Goal: Task Accomplishment & Management: Use online tool/utility

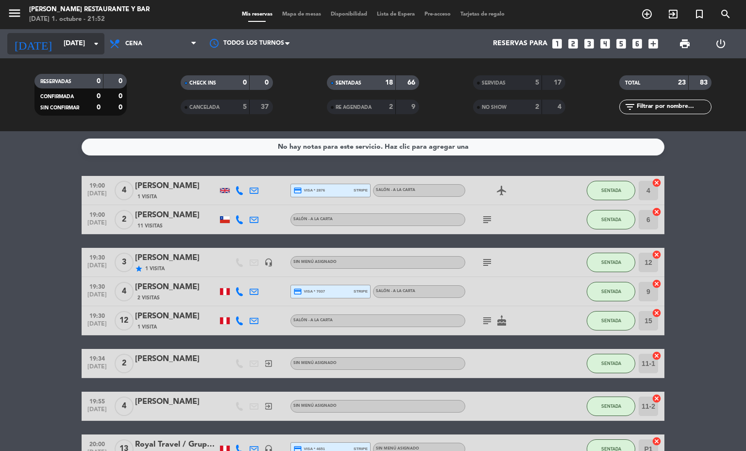
click at [69, 36] on input "[DATE]" at bounding box center [105, 43] width 92 height 17
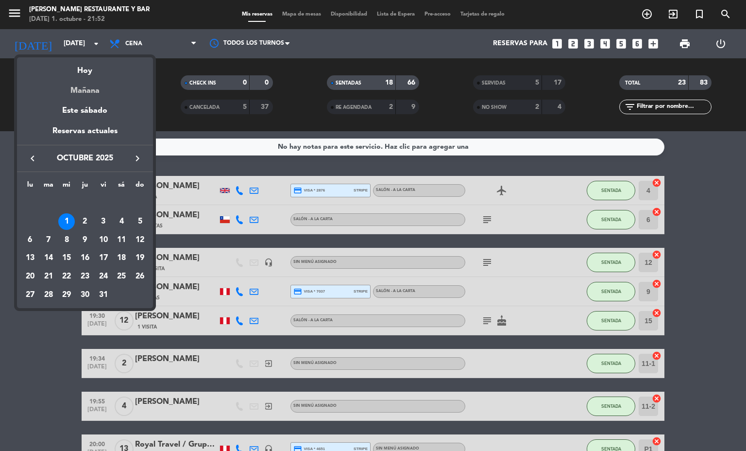
click at [85, 92] on div "Mañana" at bounding box center [85, 87] width 136 height 20
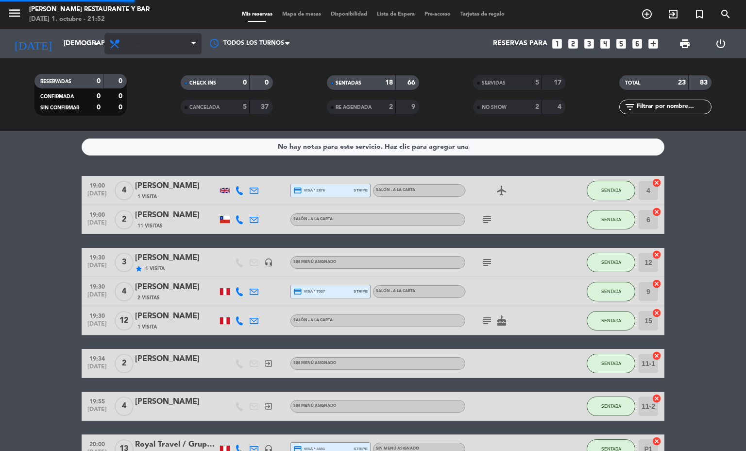
click at [165, 39] on span "Cena" at bounding box center [152, 43] width 97 height 21
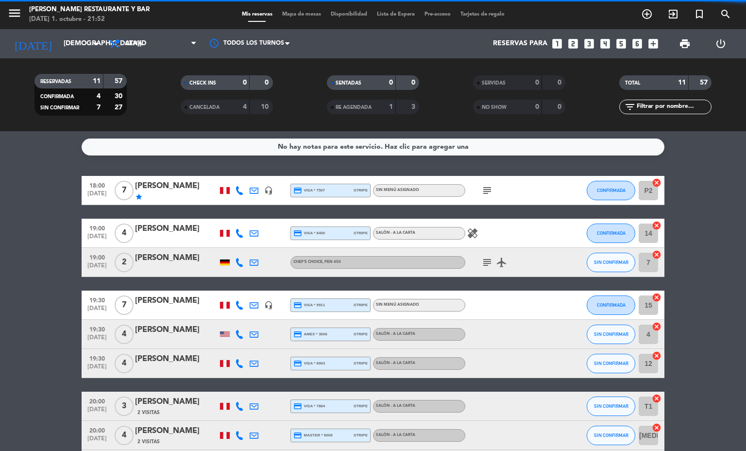
click at [159, 60] on div "RESERVADAS 11 57 CONFIRMADA 4 30 SIN CONFIRMAR 7 27 CHECK INS 0 0 CANCELADA 4 1…" at bounding box center [373, 94] width 746 height 73
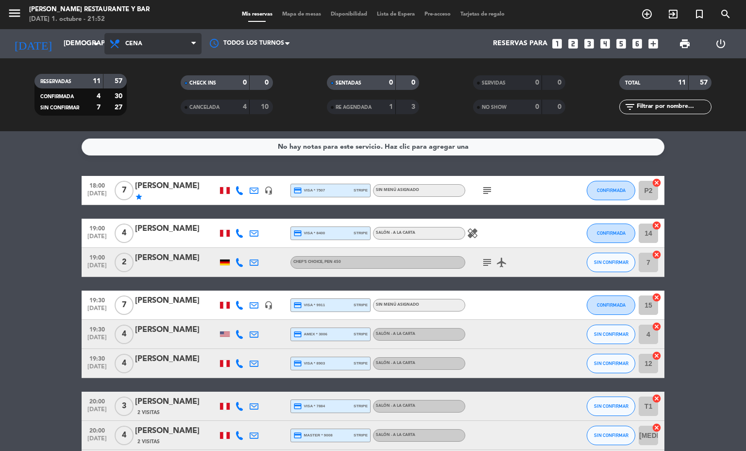
click at [152, 37] on span "Cena" at bounding box center [152, 43] width 97 height 21
click at [159, 67] on div "menu [PERSON_NAME] Restaurante y Bar [DATE] 1. octubre - 21:52 Mis reservas Map…" at bounding box center [373, 65] width 746 height 131
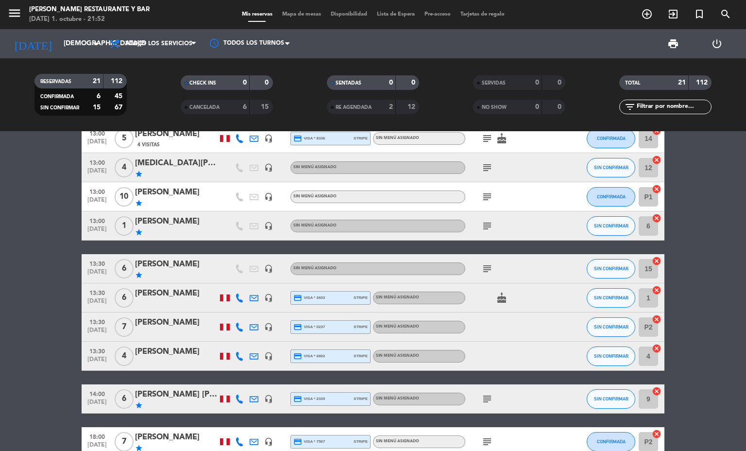
scroll to position [73, 0]
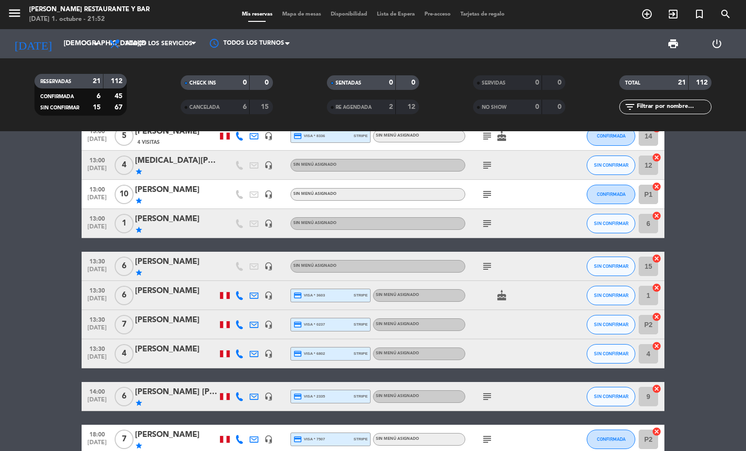
click at [481, 391] on icon "subject" at bounding box center [487, 396] width 12 height 12
click at [481, 394] on icon "subject" at bounding box center [487, 396] width 12 height 12
click at [484, 267] on icon "subject" at bounding box center [487, 266] width 12 height 12
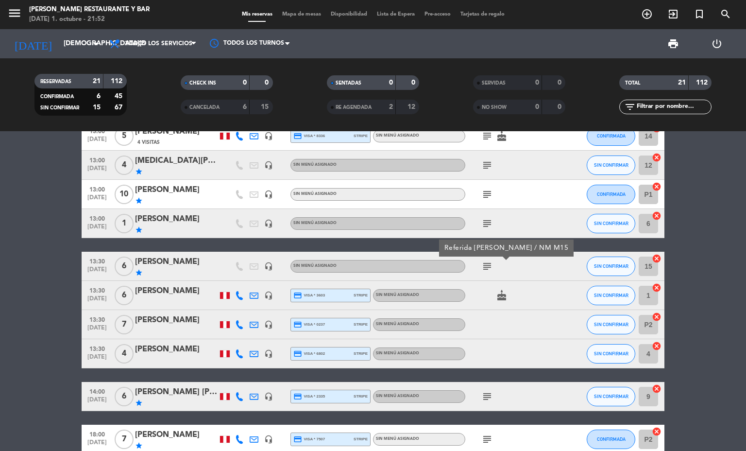
click at [484, 268] on icon "subject" at bounding box center [487, 266] width 12 height 12
click at [264, 393] on icon "headset_mic" at bounding box center [268, 396] width 9 height 9
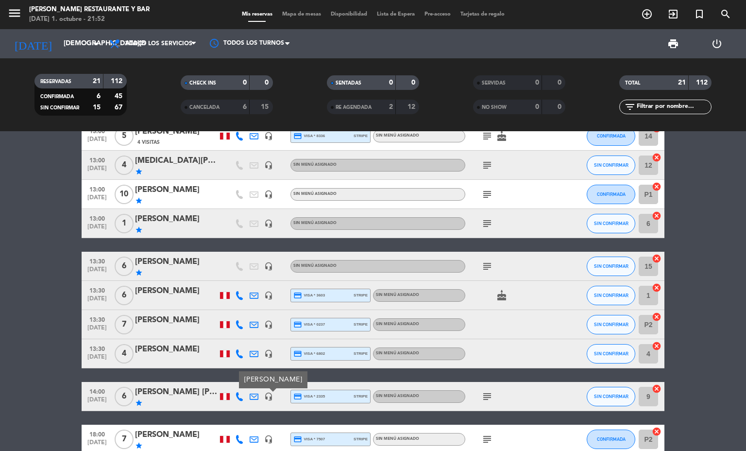
click at [250, 393] on icon at bounding box center [254, 396] width 9 height 9
click at [0, 242] on bookings-row "12:30 [DATE] 6 [PERSON_NAME] credit_card visa * 4419 stripe Salón - A la carta …" at bounding box center [373, 439] width 746 height 720
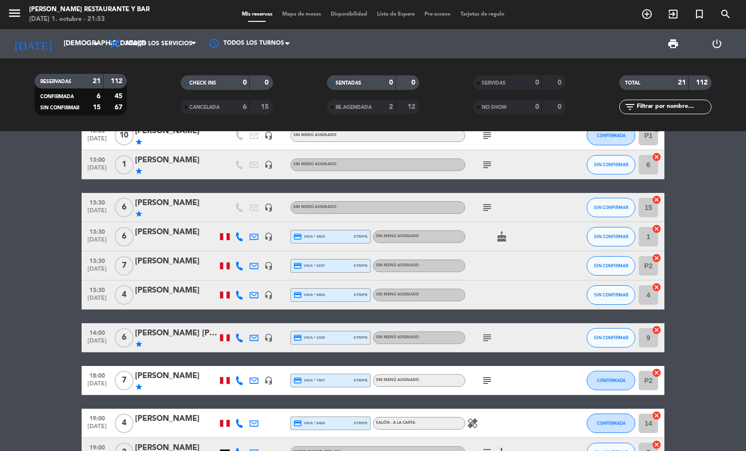
scroll to position [218, 0]
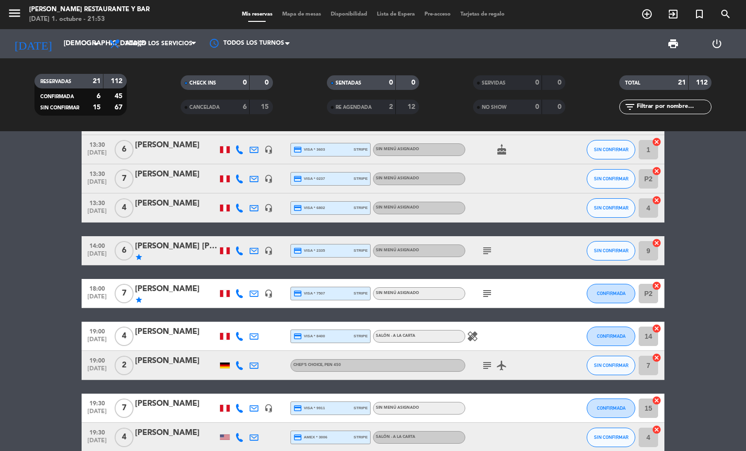
click at [473, 371] on div "subject airplanemode_active" at bounding box center [508, 365] width 87 height 29
click at [481, 365] on icon "subject" at bounding box center [487, 365] width 12 height 12
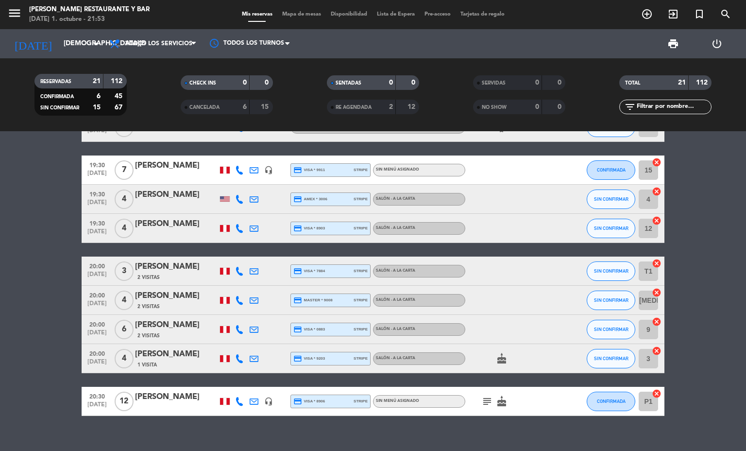
scroll to position [469, 0]
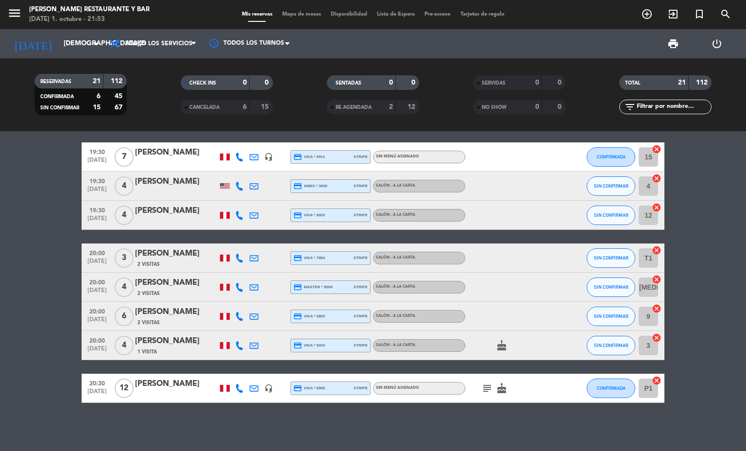
click at [496, 349] on icon "cake" at bounding box center [502, 345] width 12 height 12
click at [481, 387] on icon "subject" at bounding box center [487, 388] width 12 height 12
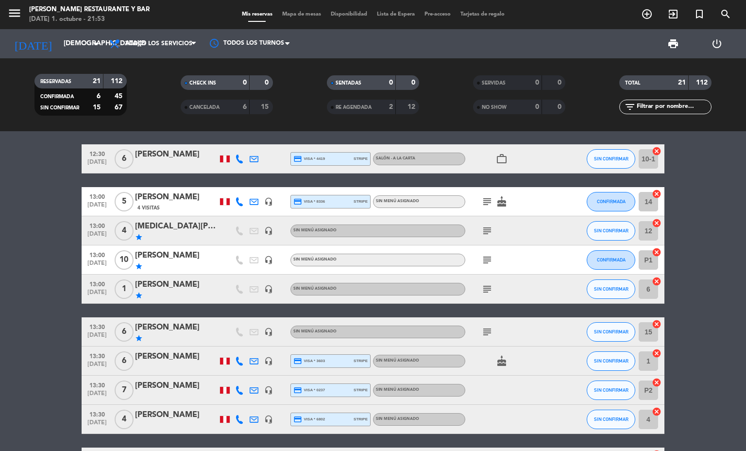
scroll to position [0, 0]
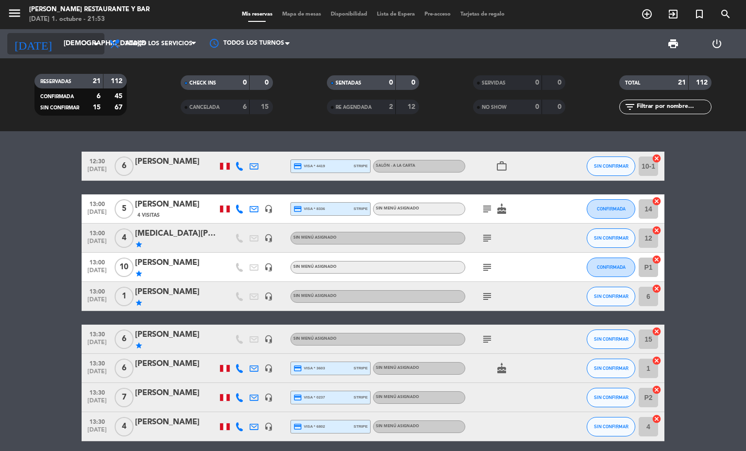
click at [72, 36] on input "[DEMOGRAPHIC_DATA][DATE]" at bounding box center [105, 43] width 92 height 17
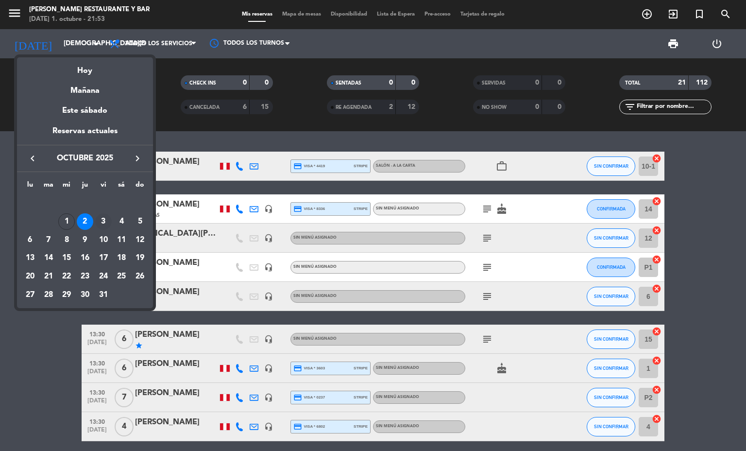
click at [110, 217] on div "3" at bounding box center [103, 221] width 17 height 17
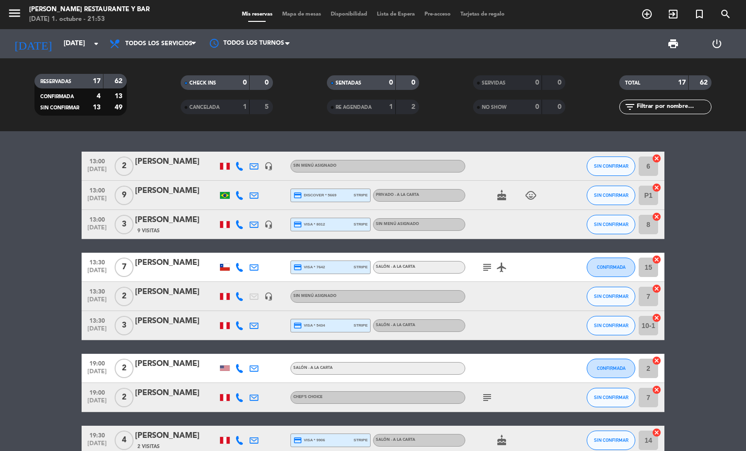
click at [499, 197] on icon "cake" at bounding box center [502, 195] width 12 height 12
click at [484, 265] on icon "subject" at bounding box center [487, 267] width 12 height 12
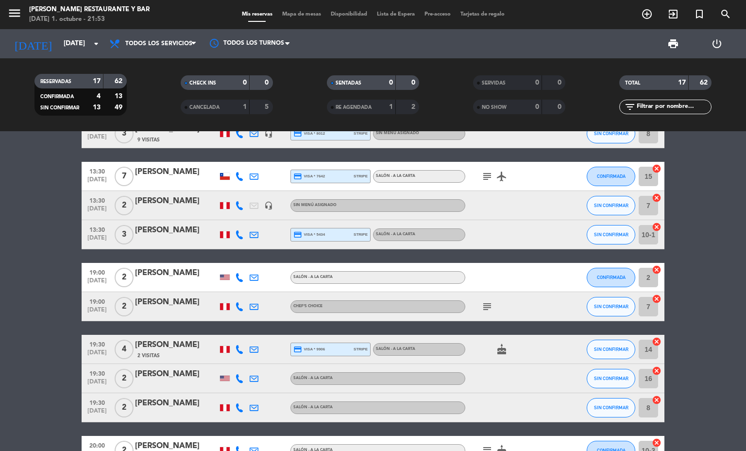
scroll to position [146, 0]
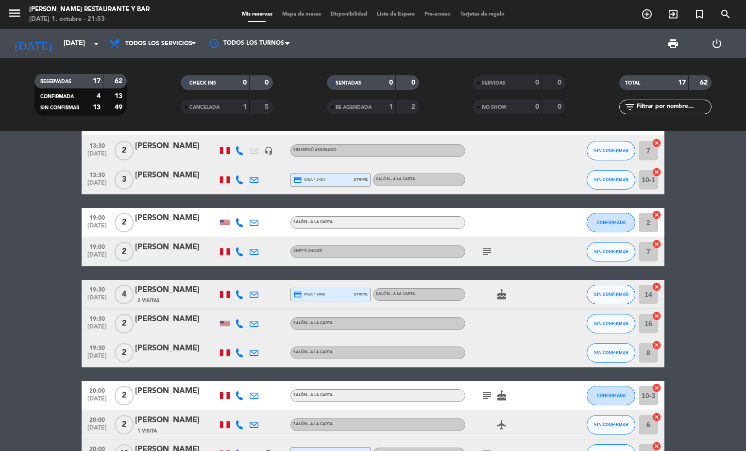
click at [481, 253] on icon "subject" at bounding box center [487, 252] width 12 height 12
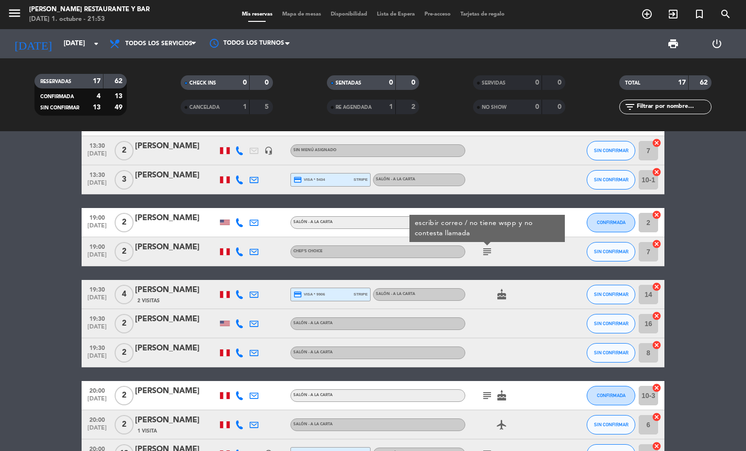
click at [481, 261] on div "subject escribir correo / no tiene wspp y no contesta llamada" at bounding box center [508, 251] width 87 height 29
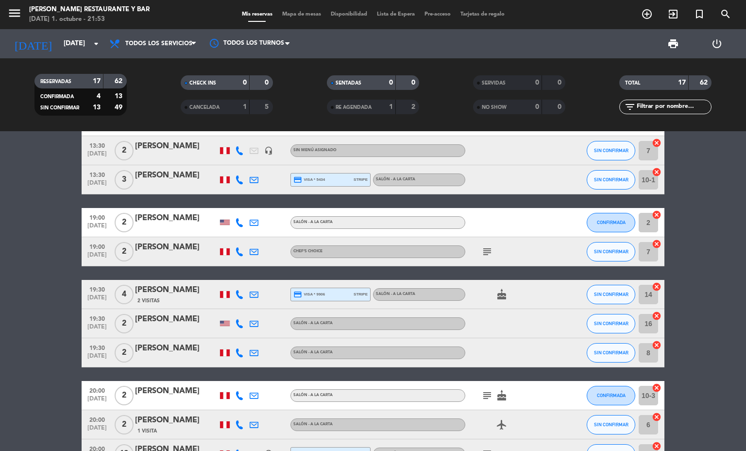
scroll to position [218, 0]
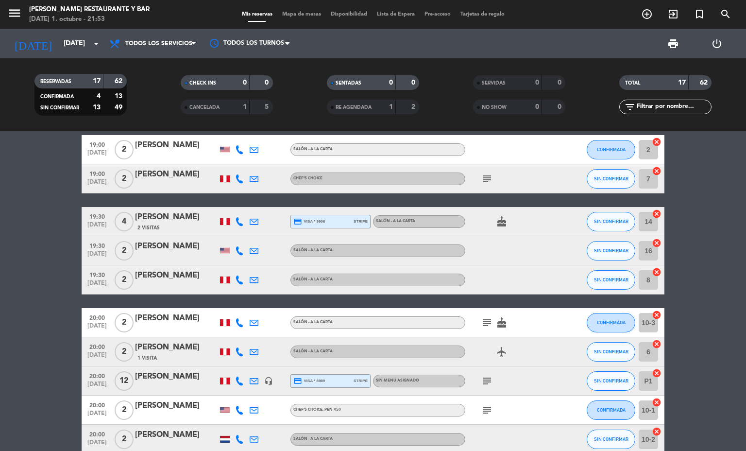
click at [481, 318] on icon "subject" at bounding box center [487, 323] width 12 height 12
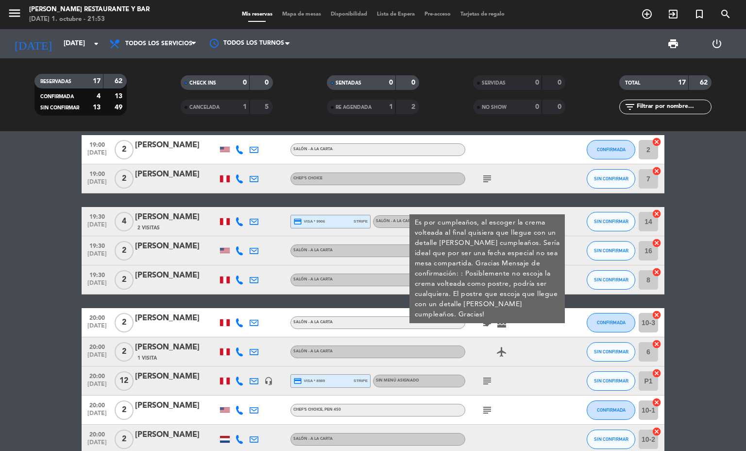
click at [483, 384] on icon "subject" at bounding box center [487, 381] width 12 height 12
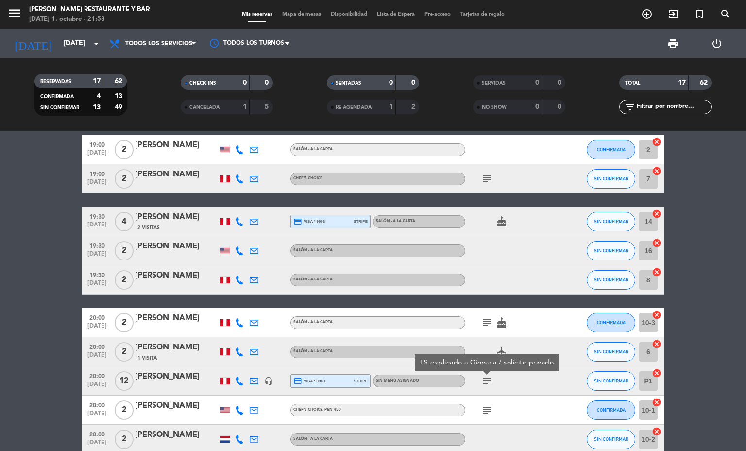
click at [481, 407] on icon "subject" at bounding box center [487, 410] width 12 height 12
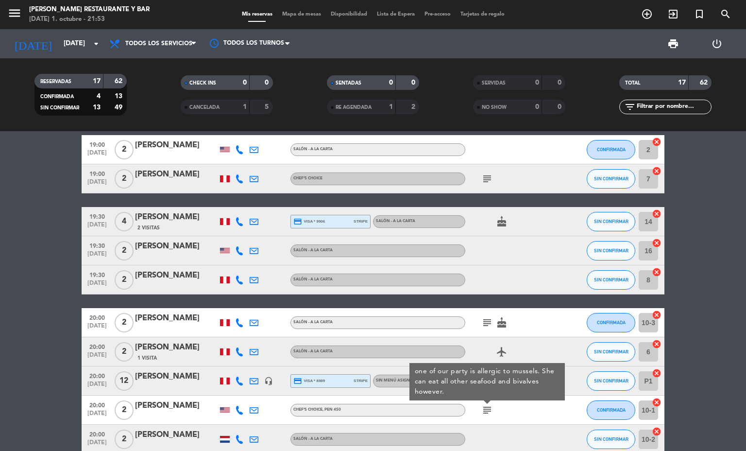
click at [481, 407] on icon "subject" at bounding box center [487, 410] width 12 height 12
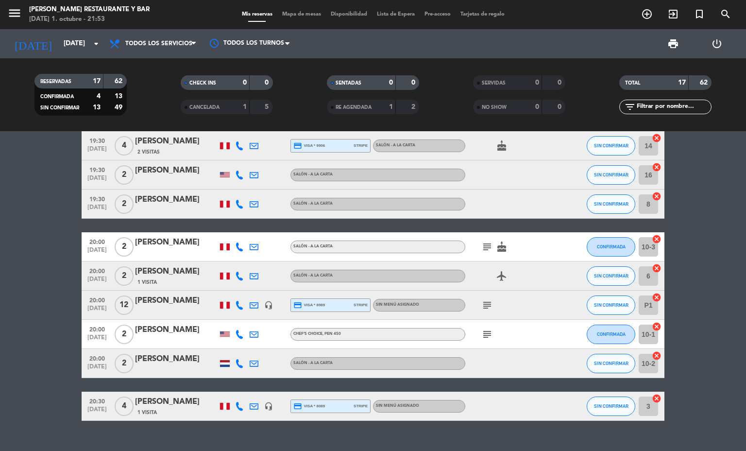
scroll to position [312, 0]
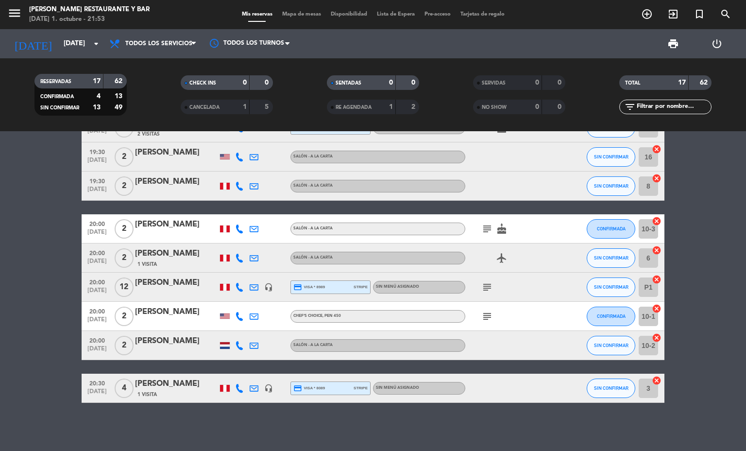
click at [481, 315] on icon "subject" at bounding box center [487, 316] width 12 height 12
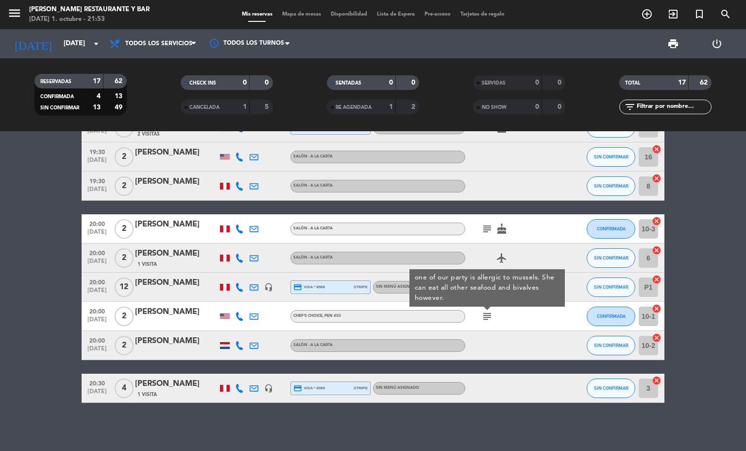
click at [481, 315] on icon "subject" at bounding box center [487, 316] width 12 height 12
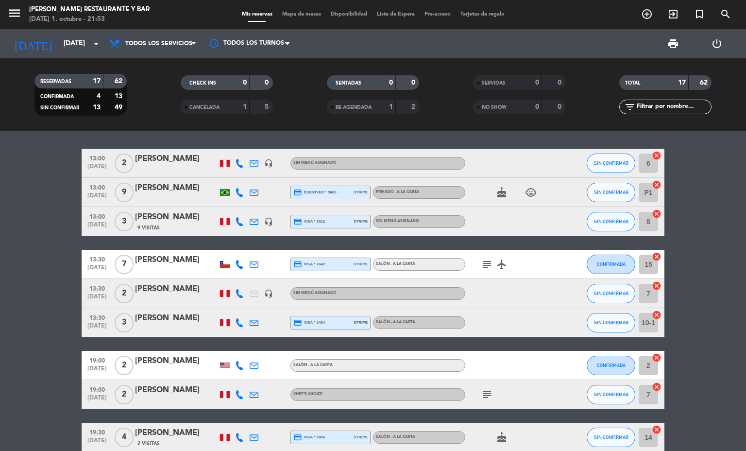
scroll to position [0, 0]
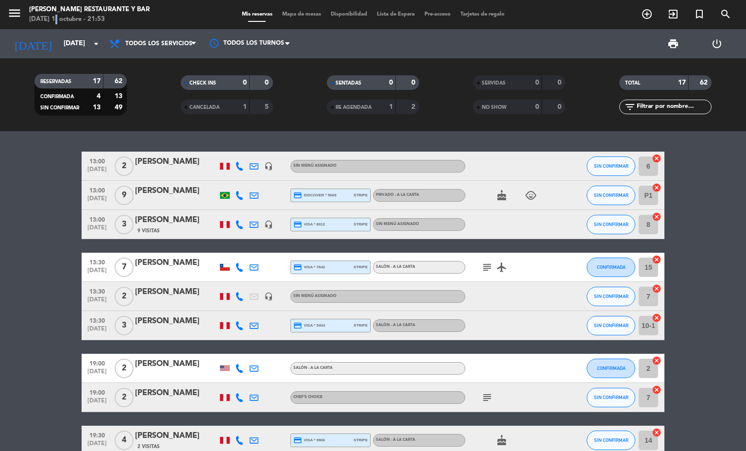
click at [54, 28] on div "menu [PERSON_NAME] Restaurante y Bar [DATE] 1. octubre - 21:53 Mis reservas Map…" at bounding box center [373, 14] width 746 height 29
click at [59, 44] on input "[DATE]" at bounding box center [105, 43] width 92 height 17
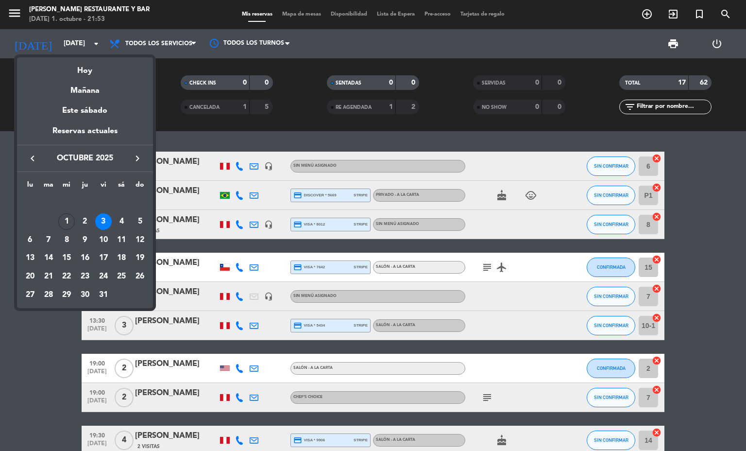
click at [124, 211] on td "OCT." at bounding box center [85, 203] width 128 height 18
click at [124, 221] on div "4" at bounding box center [121, 221] width 17 height 17
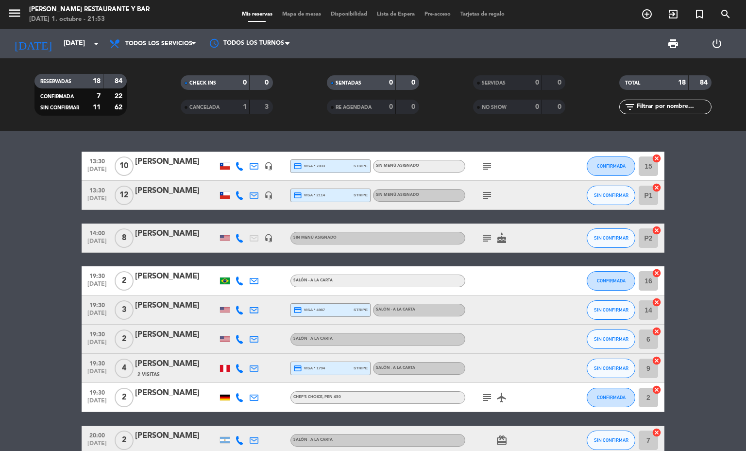
click at [481, 169] on icon "subject" at bounding box center [487, 166] width 12 height 12
click at [482, 197] on icon "subject" at bounding box center [487, 195] width 12 height 12
click at [264, 194] on icon "headset_mic" at bounding box center [268, 195] width 9 height 9
click at [264, 162] on icon "headset_mic" at bounding box center [268, 166] width 9 height 9
click at [250, 167] on icon at bounding box center [254, 166] width 9 height 9
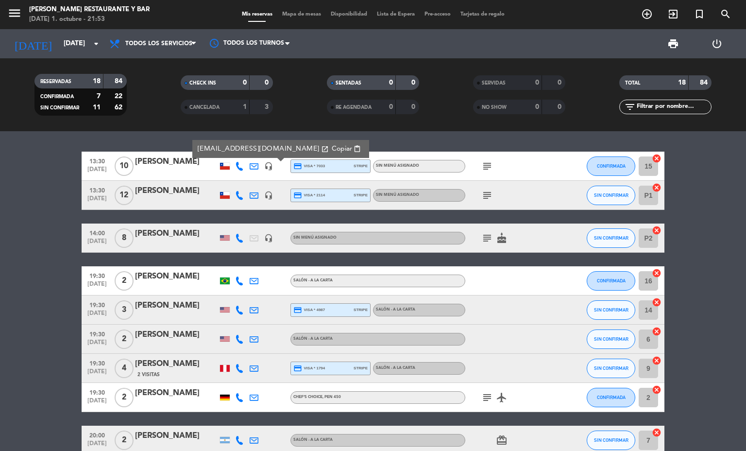
click at [250, 198] on icon at bounding box center [254, 195] width 9 height 9
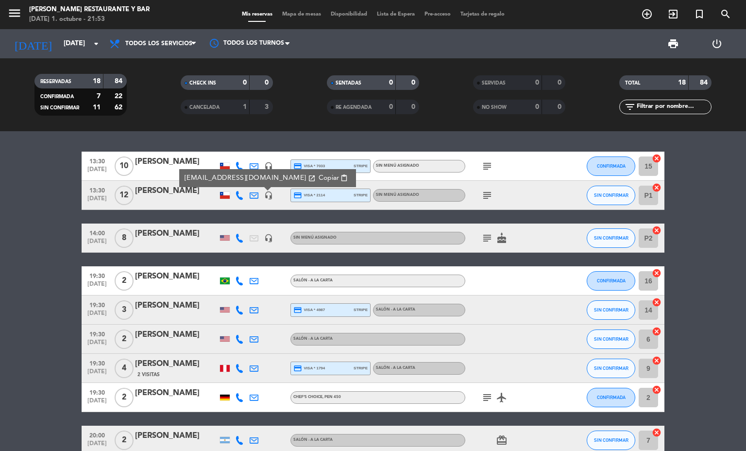
drag, startPoint x: 0, startPoint y: 250, endPoint x: 274, endPoint y: 186, distance: 281.5
click at [0, 250] on bookings-row "13:30 [DATE] [PERSON_NAME] headset_mic credit_card visa * 7033 stripe Sin menú …" at bounding box center [373, 447] width 746 height 592
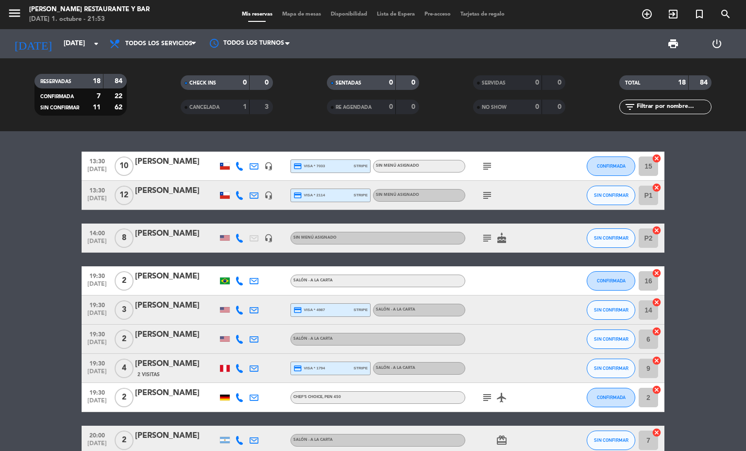
click at [235, 196] on icon at bounding box center [239, 195] width 9 height 9
click at [1, 152] on bookings-row "13:30 [DATE] [PERSON_NAME] headset_mic credit_card visa * 7033 stripe Sin menú …" at bounding box center [373, 447] width 746 height 592
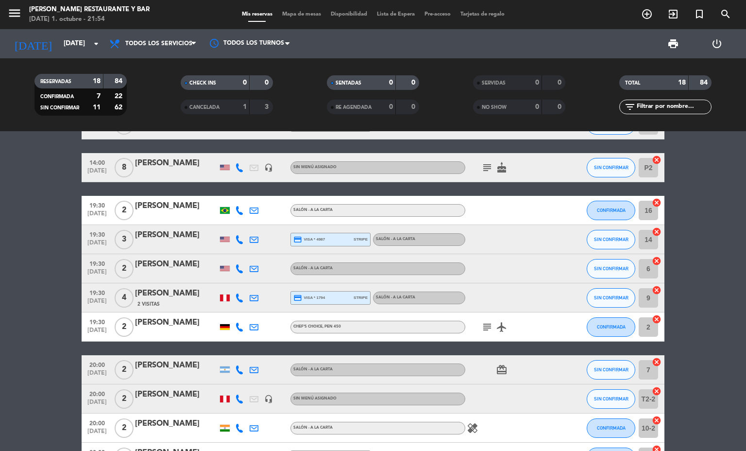
scroll to position [146, 0]
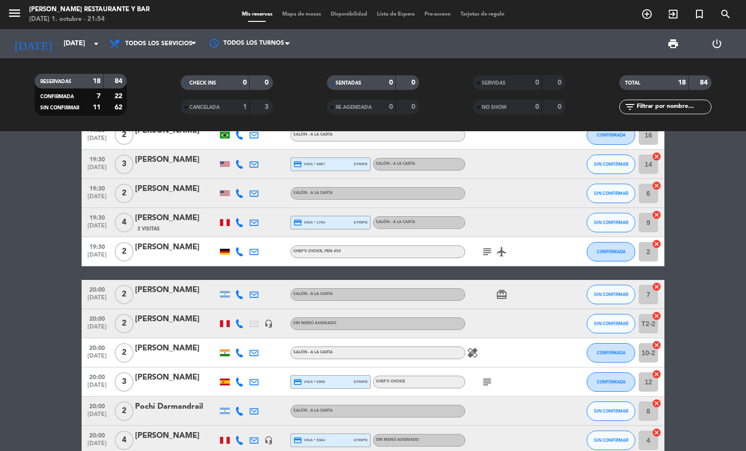
click at [481, 247] on icon "subject" at bounding box center [487, 252] width 12 height 12
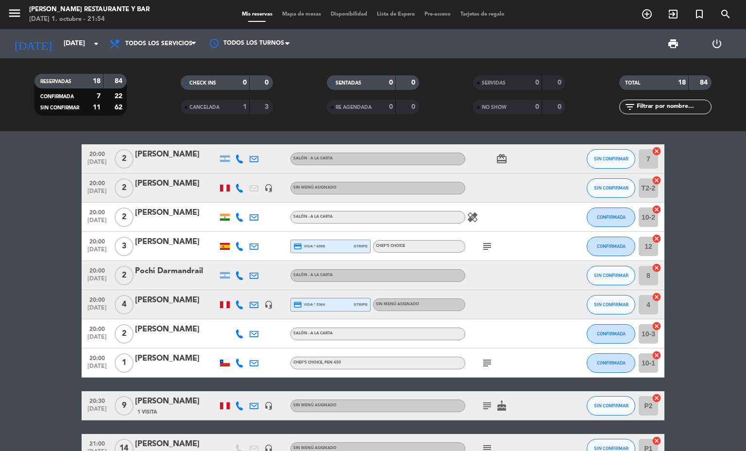
scroll to position [291, 0]
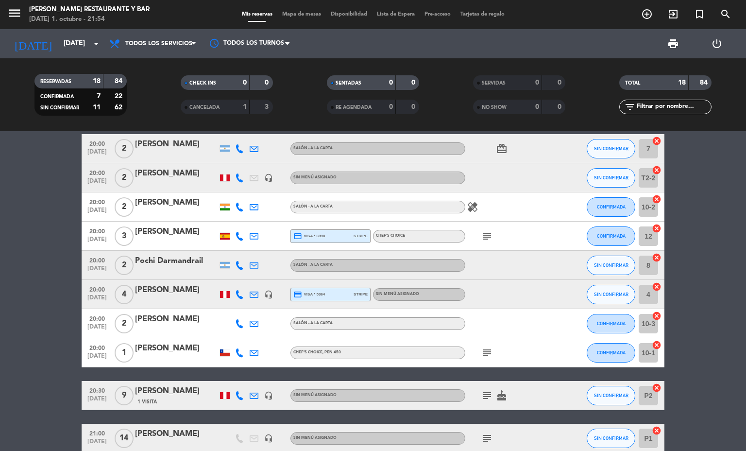
click at [481, 238] on icon "subject" at bounding box center [487, 236] width 12 height 12
click at [481, 354] on icon "subject" at bounding box center [487, 353] width 12 height 12
click at [481, 352] on icon "subject" at bounding box center [487, 353] width 12 height 12
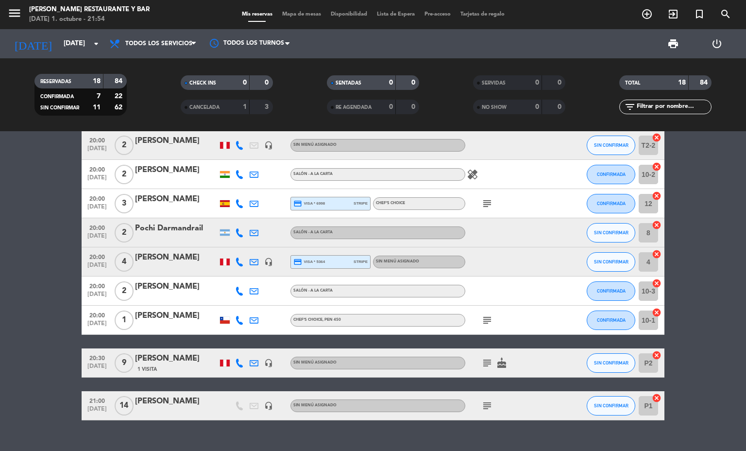
scroll to position [341, 0]
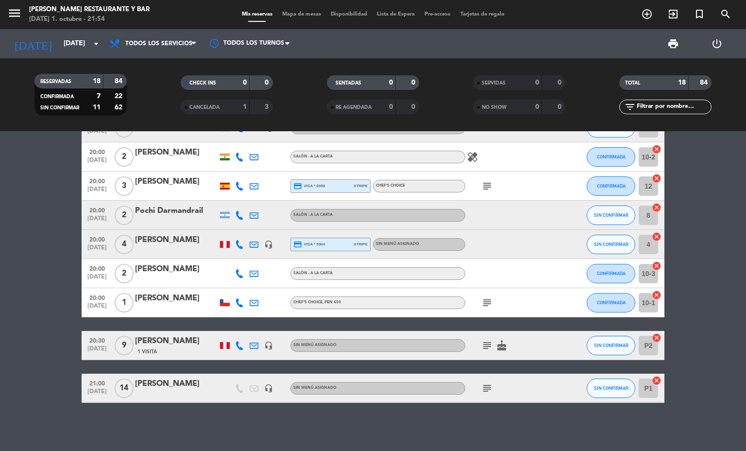
click at [485, 342] on icon "subject" at bounding box center [487, 345] width 12 height 12
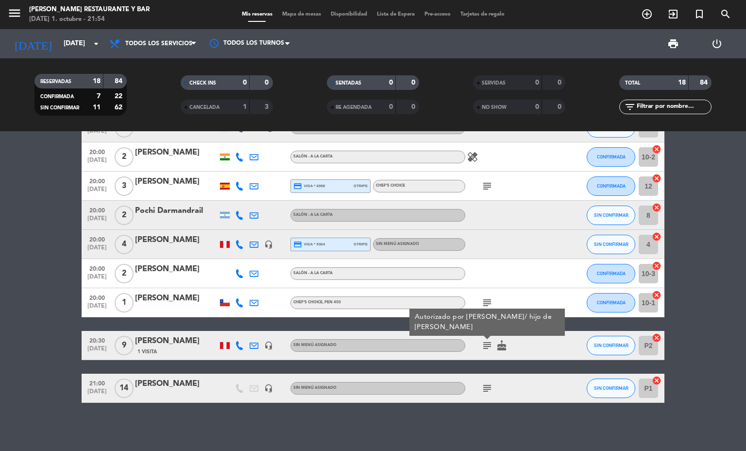
click at [485, 391] on icon "subject" at bounding box center [487, 388] width 12 height 12
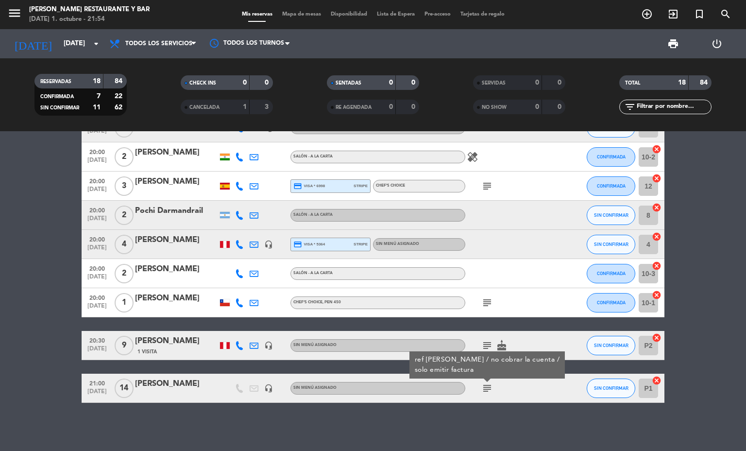
click at [481, 382] on icon "subject" at bounding box center [487, 388] width 12 height 12
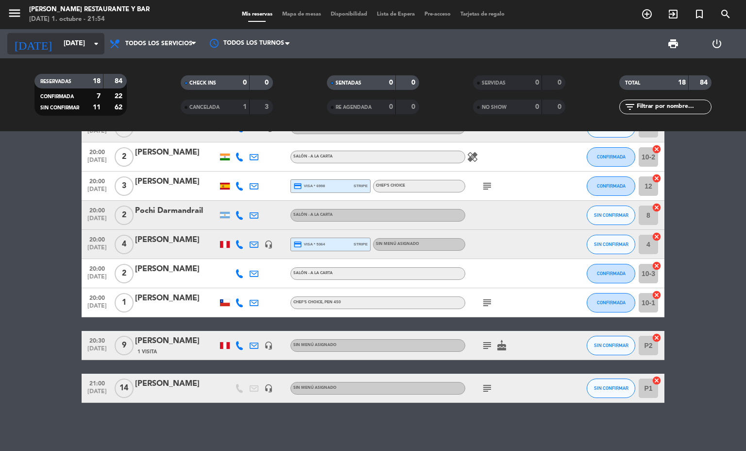
click at [71, 46] on input "[DATE]" at bounding box center [105, 43] width 92 height 17
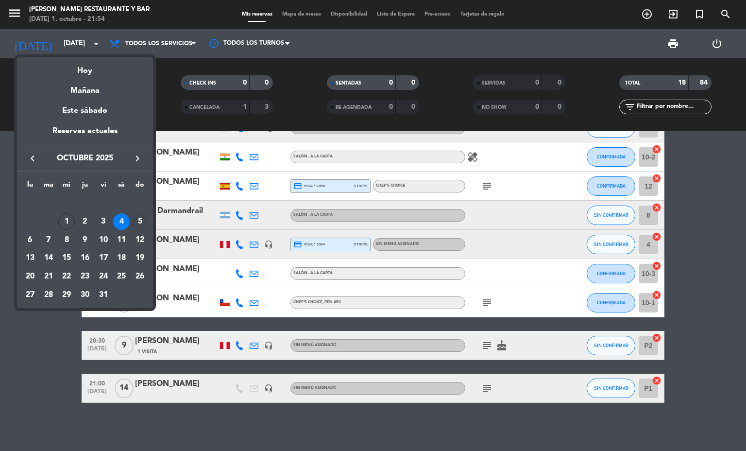
click at [143, 217] on div "5" at bounding box center [140, 221] width 17 height 17
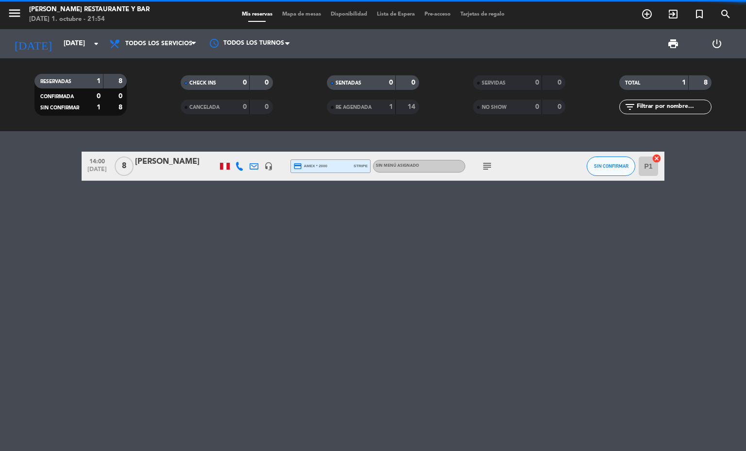
scroll to position [0, 0]
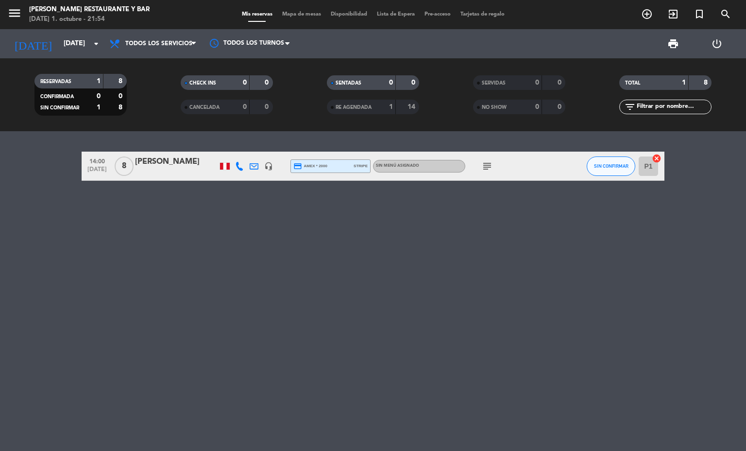
click at [85, 32] on div "[DATE] [DATE] arrow_drop_down" at bounding box center [55, 43] width 97 height 29
click at [86, 42] on input "[DATE]" at bounding box center [105, 43] width 92 height 17
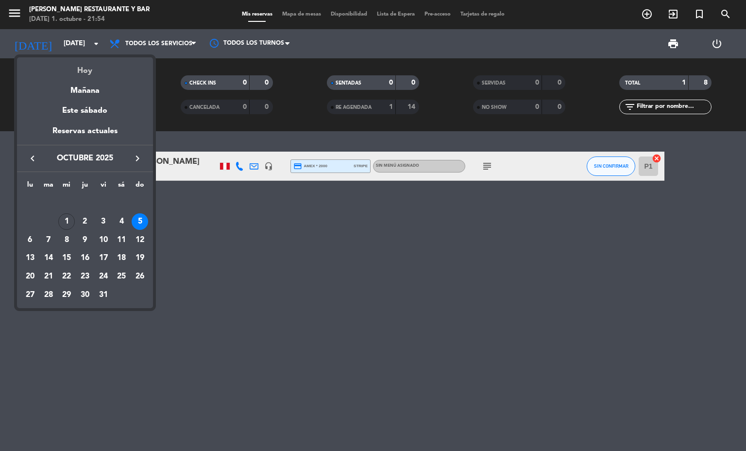
click at [98, 69] on div "Hoy" at bounding box center [85, 67] width 136 height 20
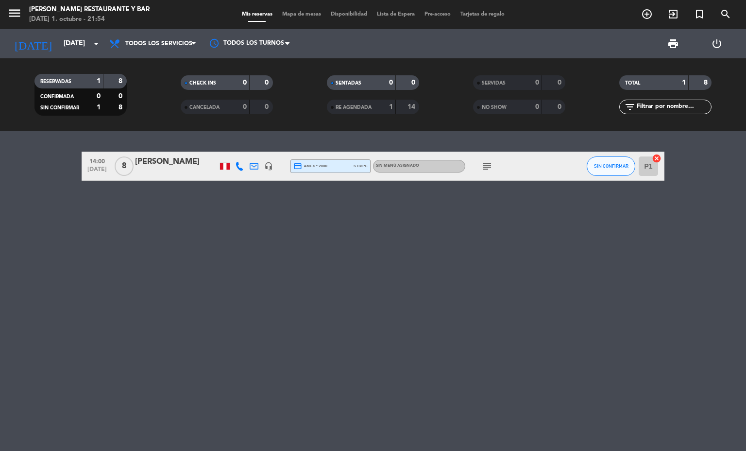
type input "[DATE]"
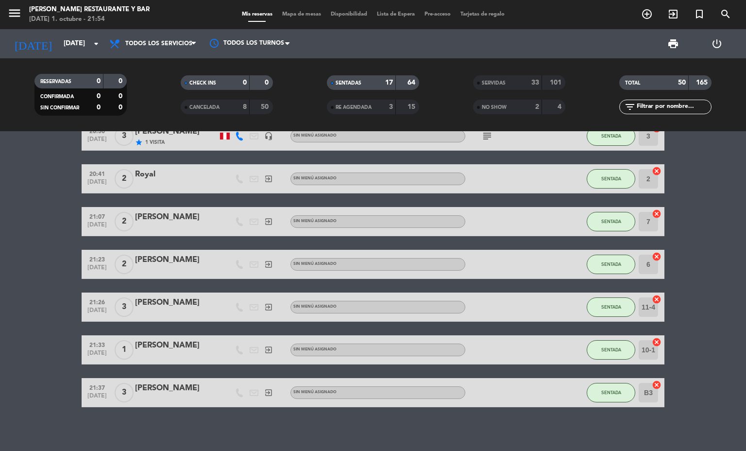
scroll to position [394, 0]
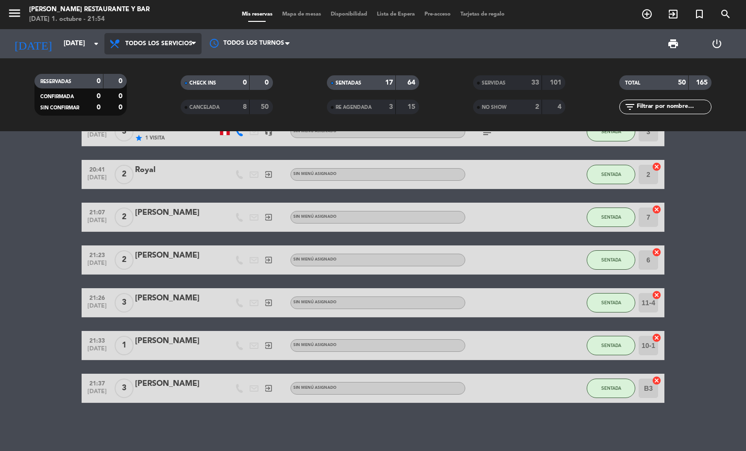
click at [172, 41] on span "Todos los servicios" at bounding box center [158, 43] width 67 height 7
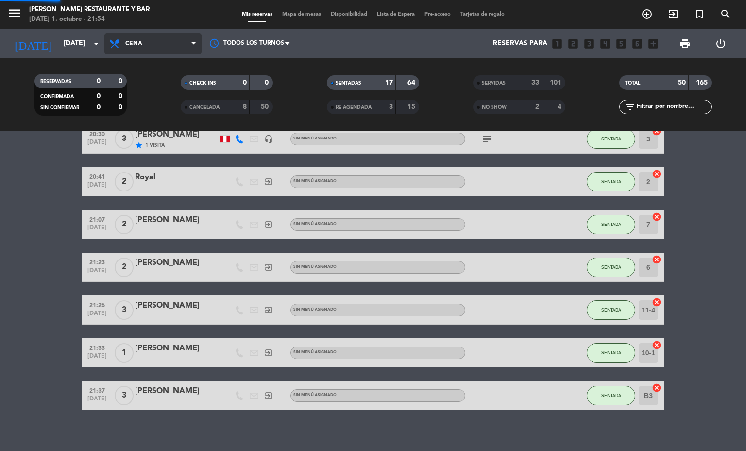
click at [169, 111] on div "menu [PERSON_NAME] Restaurante y Bar [DATE] 1. octubre - 21:54 Mis reservas Map…" at bounding box center [373, 65] width 746 height 131
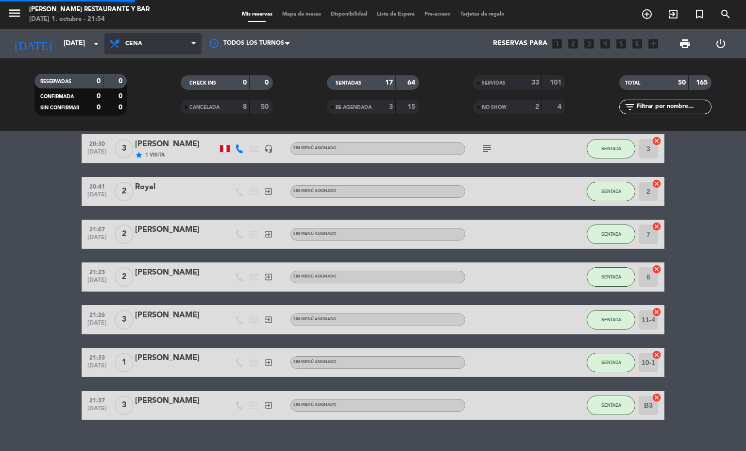
scroll to position [418, 0]
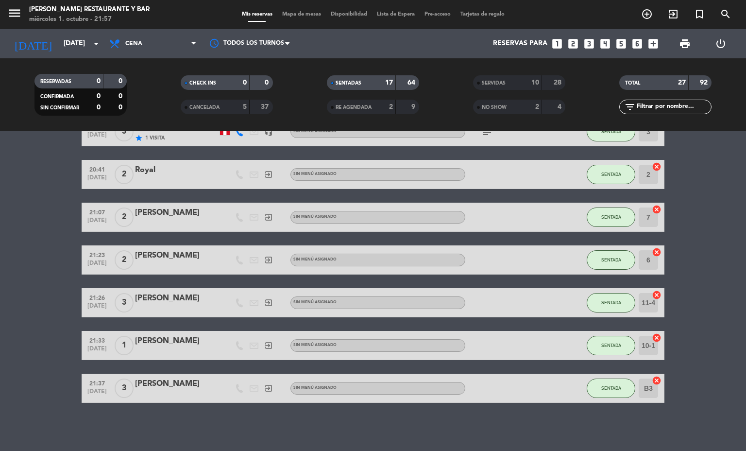
click at [301, 15] on span "Mapa de mesas" at bounding box center [301, 14] width 49 height 5
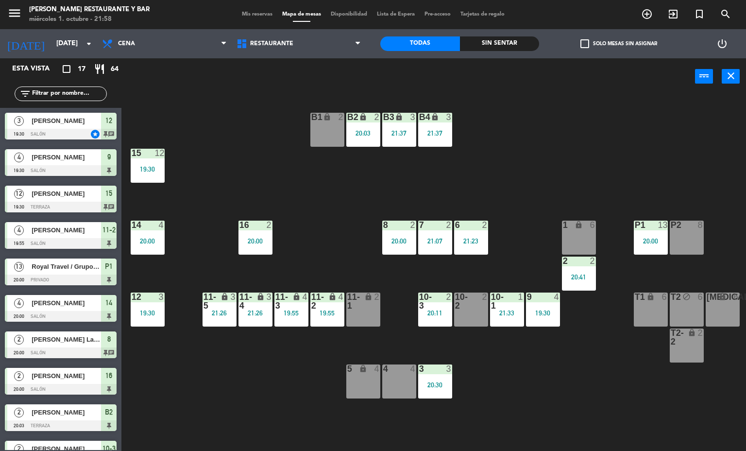
click at [551, 301] on div "4" at bounding box center [559, 296] width 16 height 9
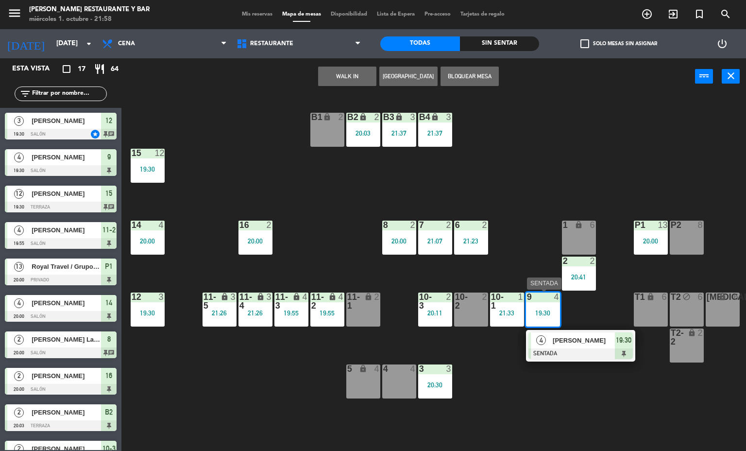
click at [582, 347] on div "[PERSON_NAME]" at bounding box center [583, 340] width 63 height 16
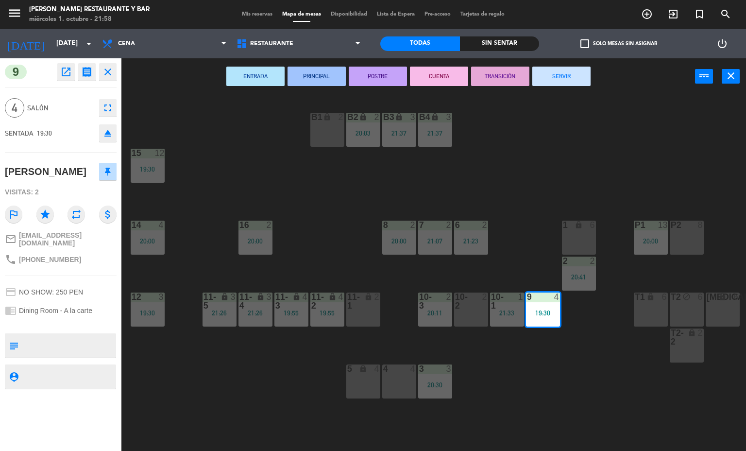
click at [582, 79] on button "SERVIR" at bounding box center [561, 76] width 58 height 19
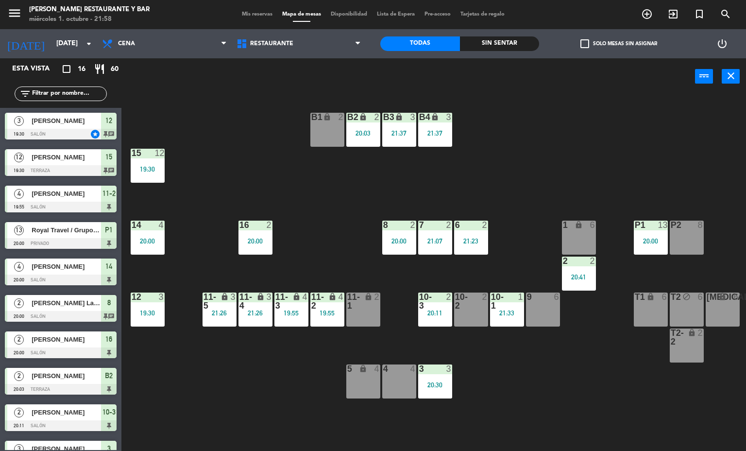
click at [255, 232] on div "16 2 20:00" at bounding box center [255, 237] width 34 height 34
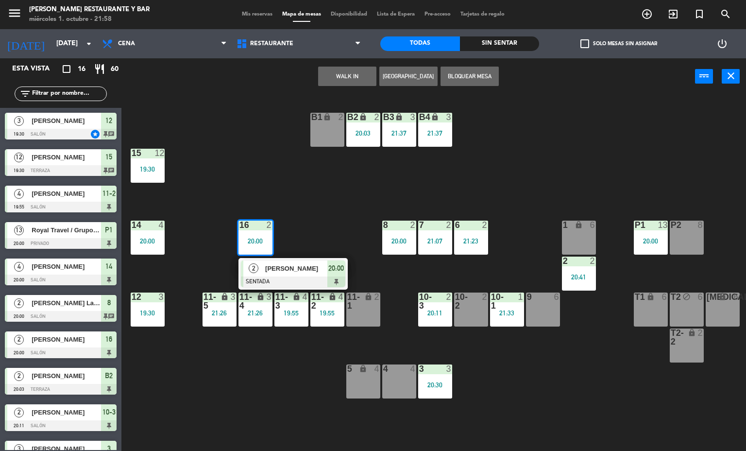
click at [328, 270] on span "20:00" at bounding box center [336, 268] width 16 height 12
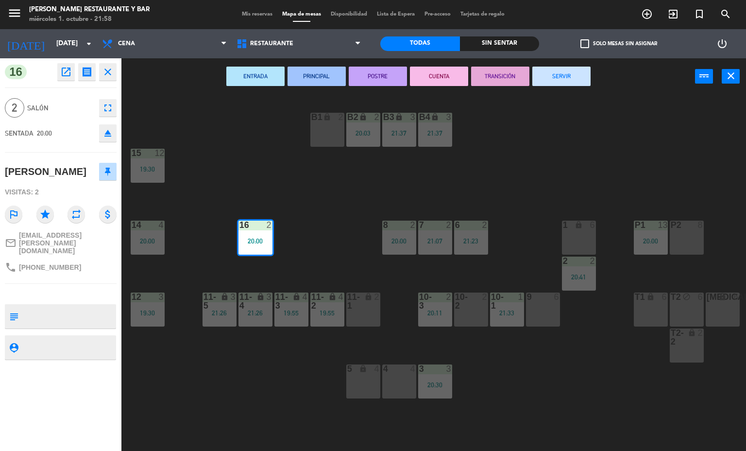
click at [562, 76] on button "SERVIR" at bounding box center [561, 76] width 58 height 19
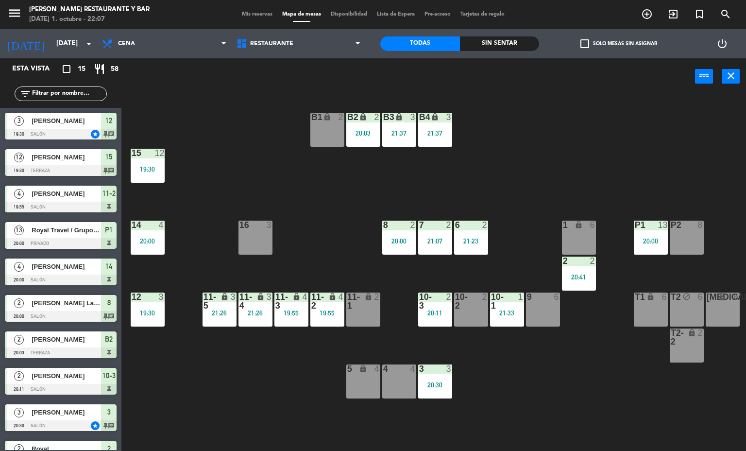
click at [433, 314] on div "20:11" at bounding box center [435, 312] width 34 height 7
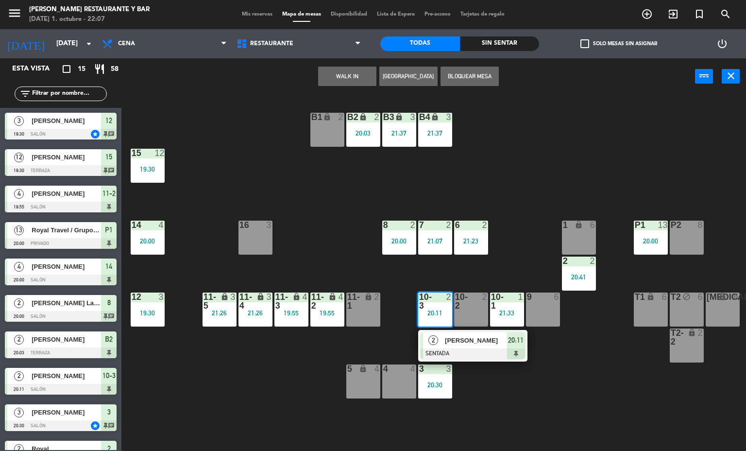
click at [487, 344] on span "[PERSON_NAME]" at bounding box center [476, 340] width 62 height 10
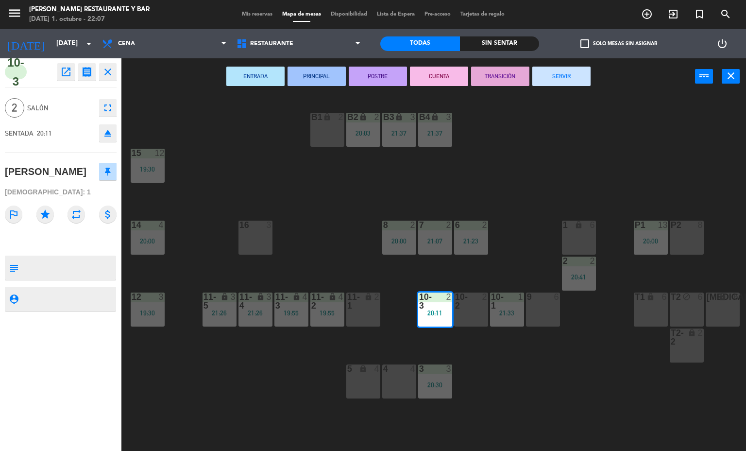
click at [567, 76] on button "SERVIR" at bounding box center [561, 76] width 58 height 19
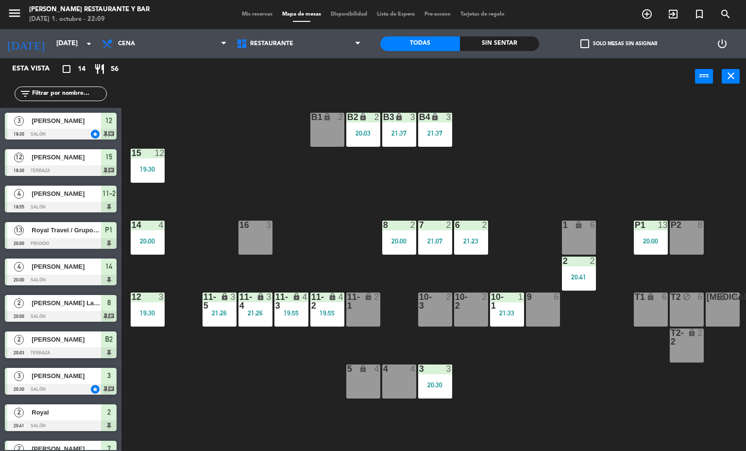
click at [252, 19] on div "menu [PERSON_NAME] Restaurante y Bar [DATE] 1. octubre - 22:09 Mis reservas Map…" at bounding box center [373, 14] width 746 height 29
click at [258, 6] on div "menu [PERSON_NAME] Restaurante y Bar [DATE] 1. octubre - 22:09 Mis reservas Map…" at bounding box center [373, 14] width 746 height 29
click at [261, 13] on span "Mis reservas" at bounding box center [257, 14] width 40 height 5
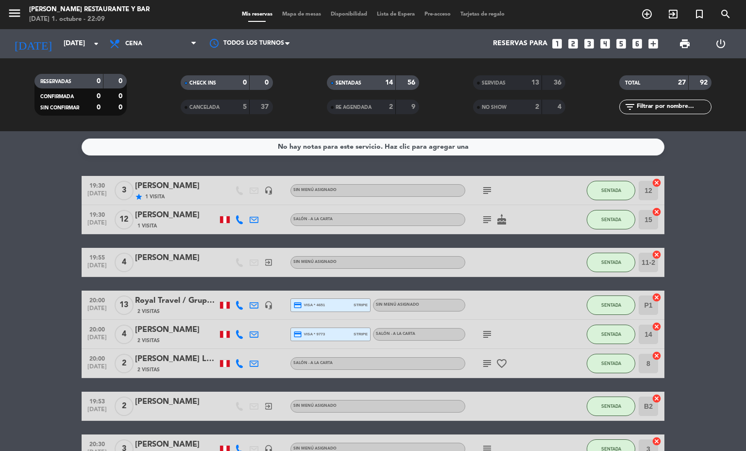
click at [297, 15] on span "Mapa de mesas" at bounding box center [301, 14] width 49 height 5
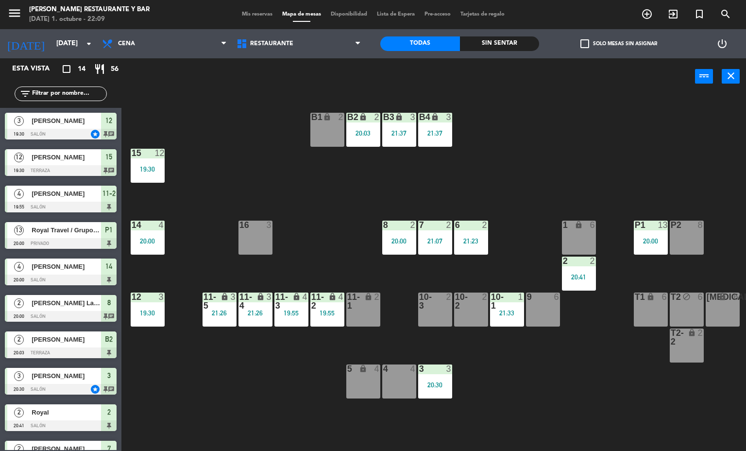
click at [565, 350] on div "B1 lock 2 B2 lock 2 20:03 B3 lock 3 21:37 B4 lock 3 21:37 15 12 19:30 14 4 20:0…" at bounding box center [437, 273] width 617 height 356
click at [516, 326] on div "B1 lock 2 B2 lock 2 20:03 B3 lock 3 21:37 B4 lock 3 21:37 15 12 19:30 14 4 20:0…" at bounding box center [437, 273] width 617 height 356
click at [516, 315] on div "21:33" at bounding box center [507, 312] width 34 height 7
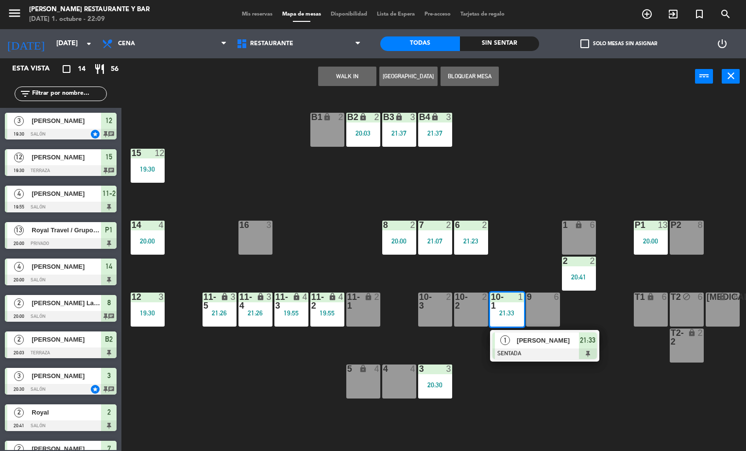
click at [543, 412] on div "B1 lock 2 B2 lock 2 20:03 B3 lock 3 21:37 B4 lock 3 21:37 15 12 19:30 14 4 20:0…" at bounding box center [437, 273] width 617 height 356
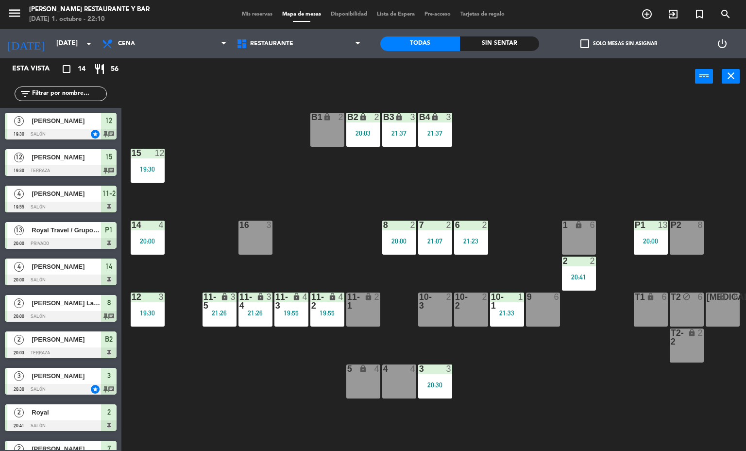
click at [265, 19] on div "menu [PERSON_NAME] Restaurante y Bar [DATE] 1. octubre - 22:10 Mis reservas Map…" at bounding box center [373, 14] width 746 height 29
click at [261, 18] on div "Mis reservas Mapa de mesas Disponibilidad Lista de Espera Pre-acceso Tarjetas d…" at bounding box center [373, 14] width 272 height 9
click at [260, 17] on div "Mis reservas Mapa de mesas Disponibilidad Lista de Espera Pre-acceso Tarjetas d…" at bounding box center [373, 14] width 272 height 9
click at [264, 12] on span "Mis reservas" at bounding box center [257, 14] width 40 height 5
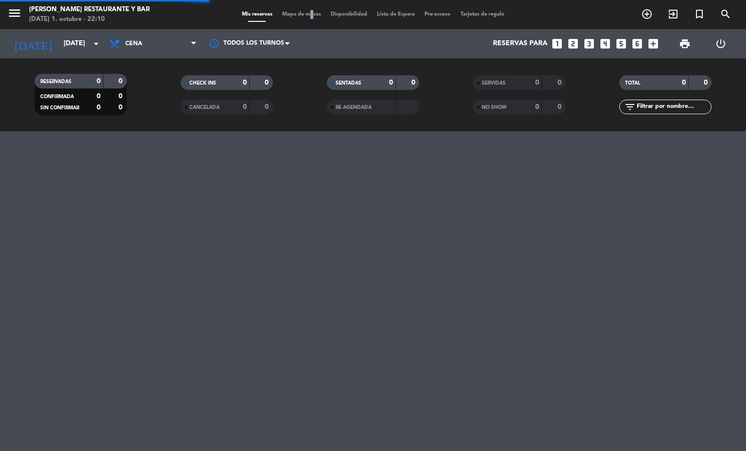
click at [305, 9] on div "menu [PERSON_NAME] Restaurante y Bar [DATE] 1. octubre - 22:10 Mis reservas Map…" at bounding box center [373, 14] width 746 height 29
click at [305, 13] on span "Mapa de mesas" at bounding box center [301, 14] width 49 height 5
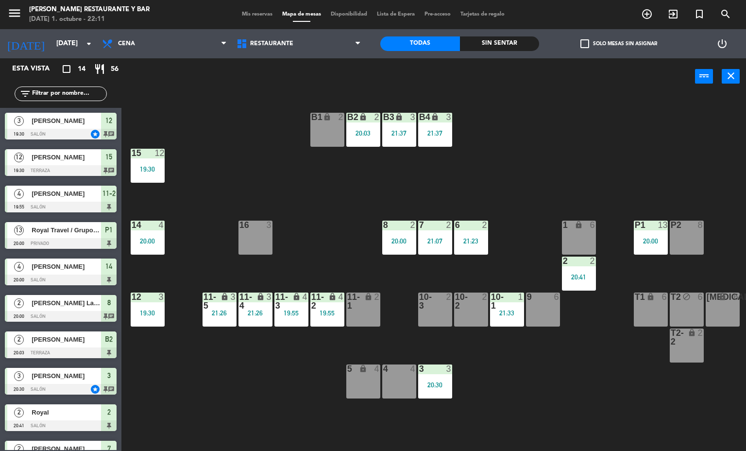
click at [551, 334] on div "B1 lock 2 B2 lock 2 20:03 B3 lock 3 21:37 B4 lock 3 21:37 15 12 19:30 14 4 20:0…" at bounding box center [437, 273] width 617 height 356
click at [307, 15] on span "Mapa de mesas" at bounding box center [301, 14] width 49 height 5
click at [245, 14] on span "Mis reservas" at bounding box center [257, 14] width 40 height 5
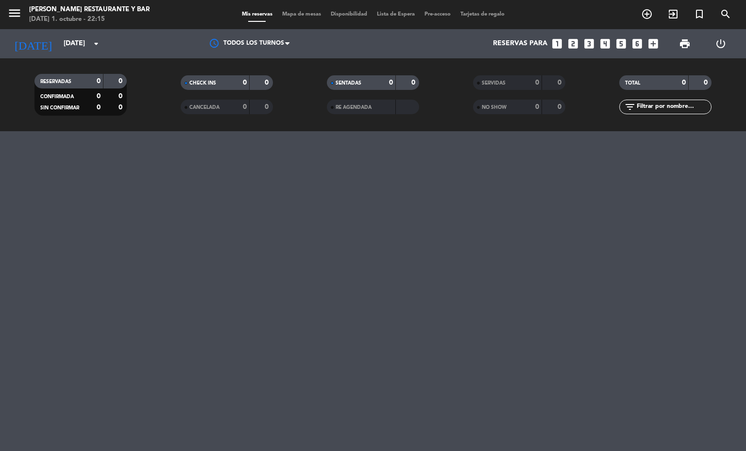
click at [313, 13] on span "Mapa de mesas" at bounding box center [301, 14] width 49 height 5
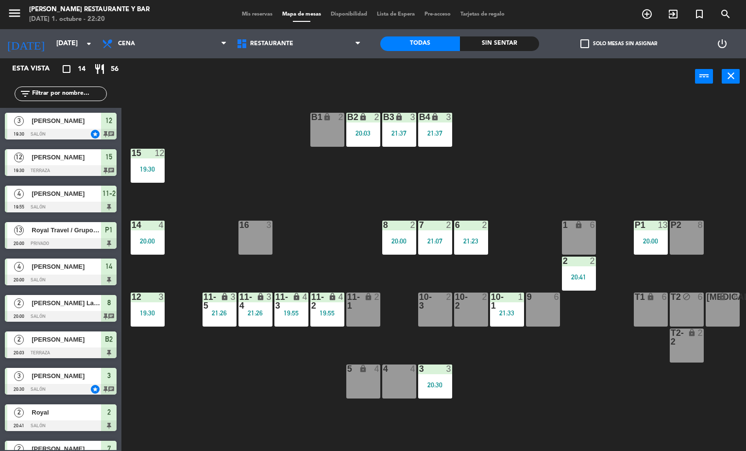
click at [149, 153] on div at bounding box center [147, 153] width 16 height 9
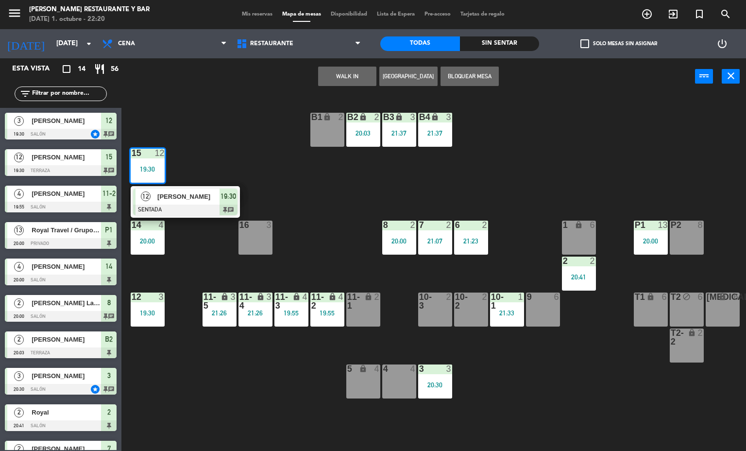
click at [189, 197] on span "[PERSON_NAME]" at bounding box center [188, 196] width 62 height 10
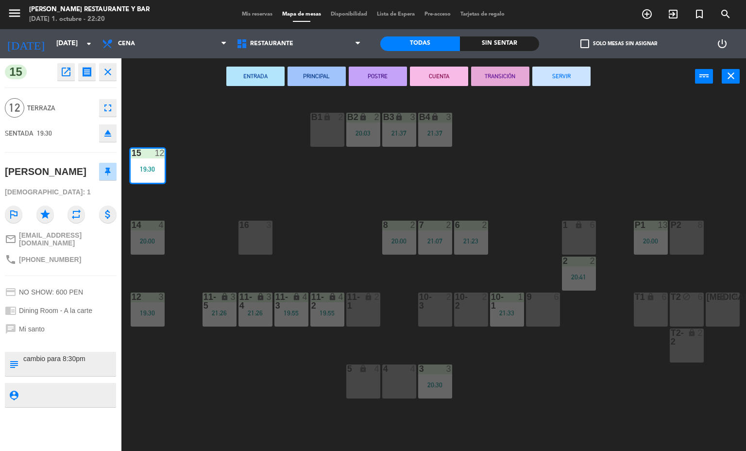
click at [561, 76] on button "SERVIR" at bounding box center [561, 76] width 58 height 19
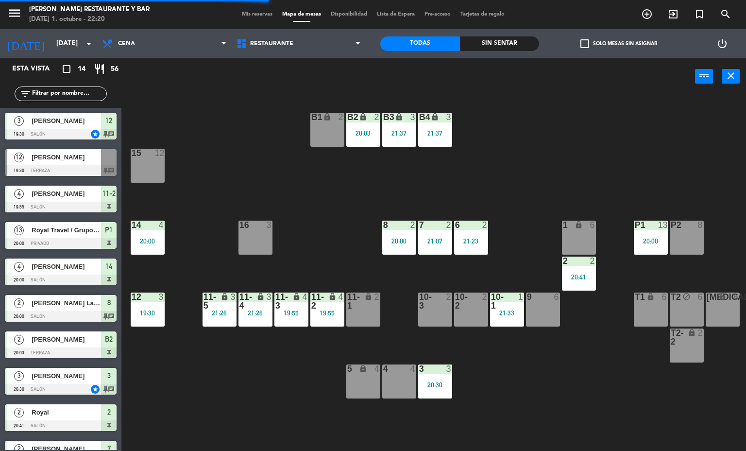
click at [298, 311] on div "19:55" at bounding box center [291, 312] width 34 height 7
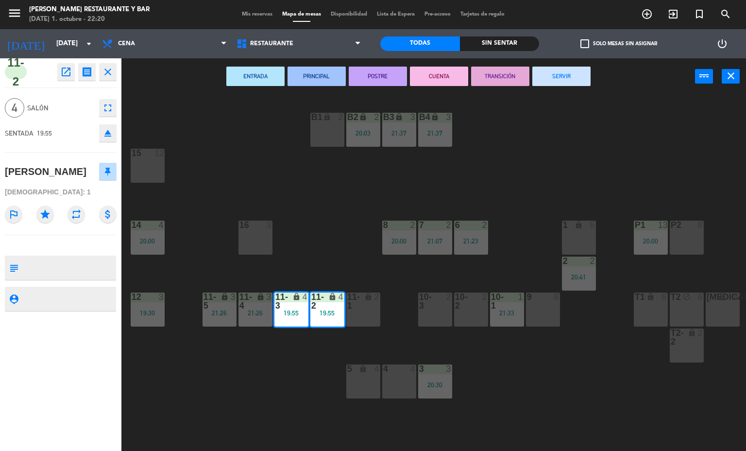
click at [565, 76] on button "SERVIR" at bounding box center [561, 76] width 58 height 19
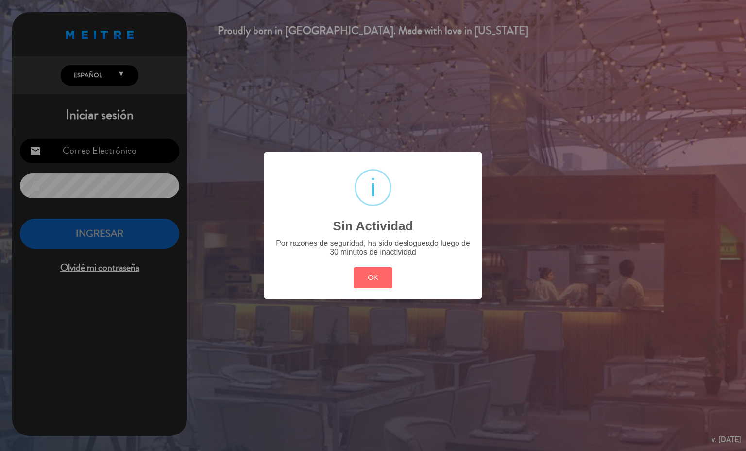
type input "[EMAIL_ADDRESS][PERSON_NAME][DOMAIN_NAME]"
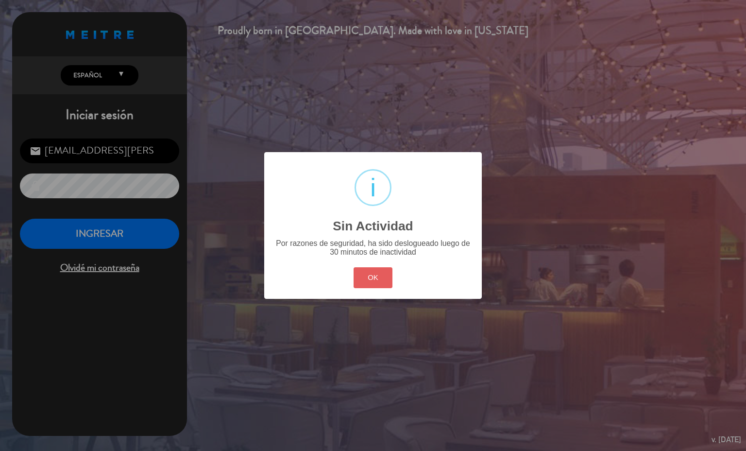
click at [376, 277] on button "OK" at bounding box center [372, 277] width 39 height 21
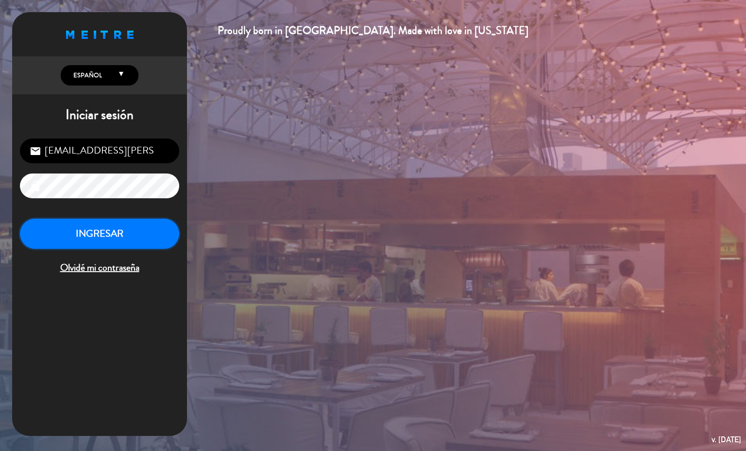
click at [150, 242] on button "INGRESAR" at bounding box center [99, 233] width 159 height 31
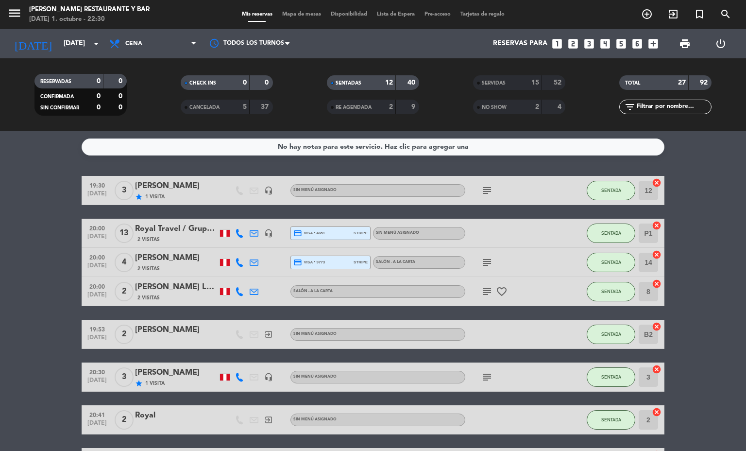
click at [301, 13] on span "Mapa de mesas" at bounding box center [301, 14] width 49 height 5
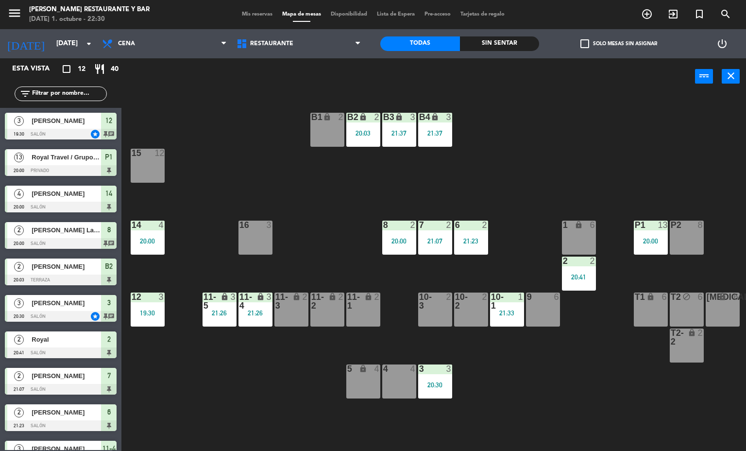
click at [474, 234] on div "6 2 21:23" at bounding box center [471, 237] width 34 height 34
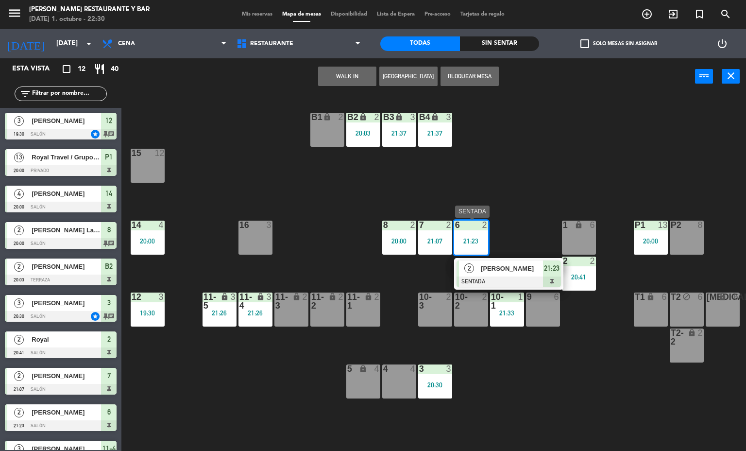
click at [494, 276] on div at bounding box center [508, 281] width 104 height 11
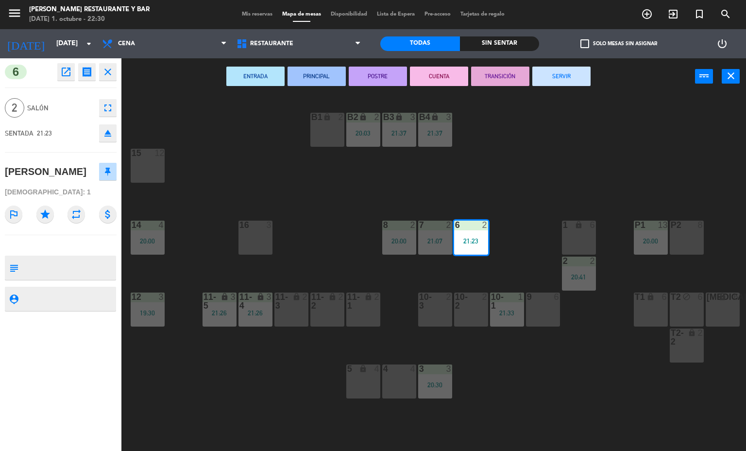
click at [567, 75] on button "SERVIR" at bounding box center [561, 76] width 58 height 19
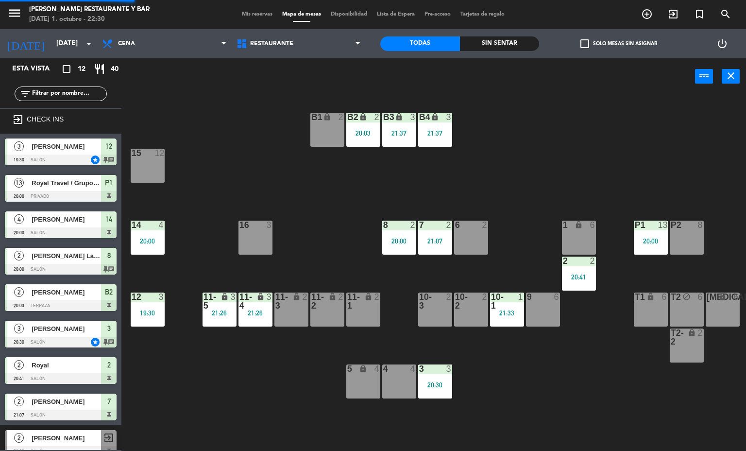
scroll to position [20, 0]
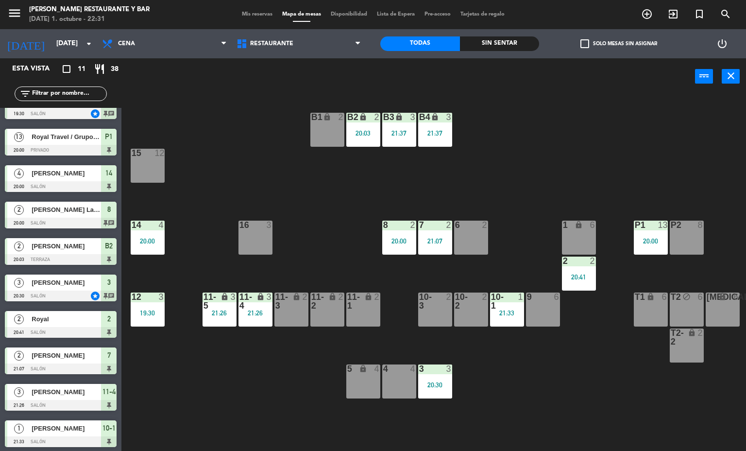
click at [431, 234] on div "7 2 21:07" at bounding box center [435, 237] width 34 height 34
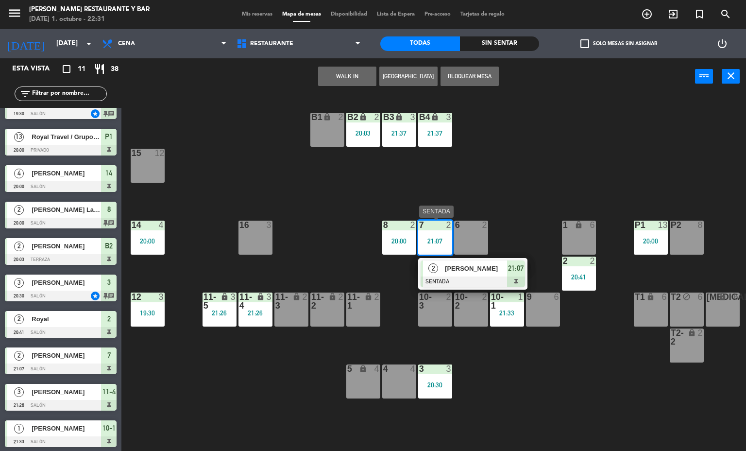
click at [450, 280] on div at bounding box center [472, 281] width 104 height 11
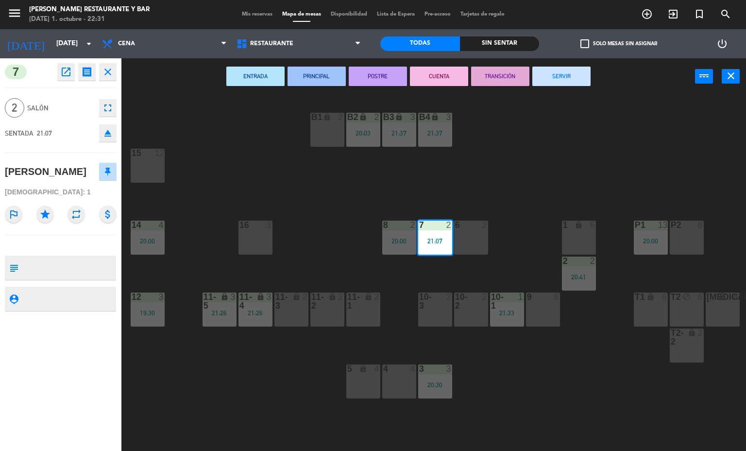
click at [566, 76] on button "SERVIR" at bounding box center [561, 76] width 58 height 19
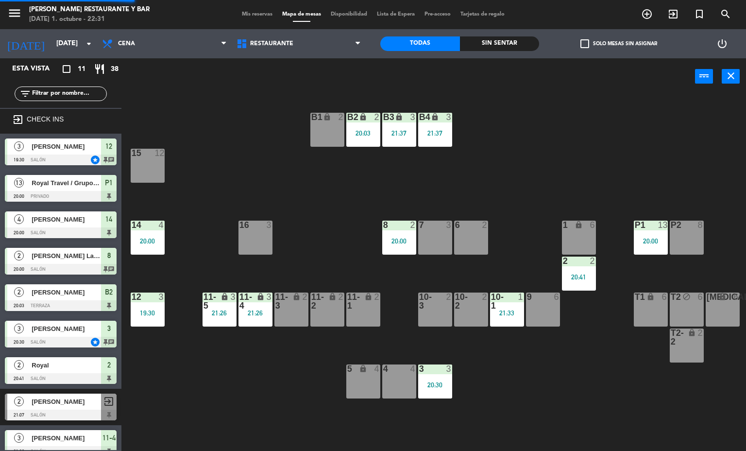
scroll to position [8, 0]
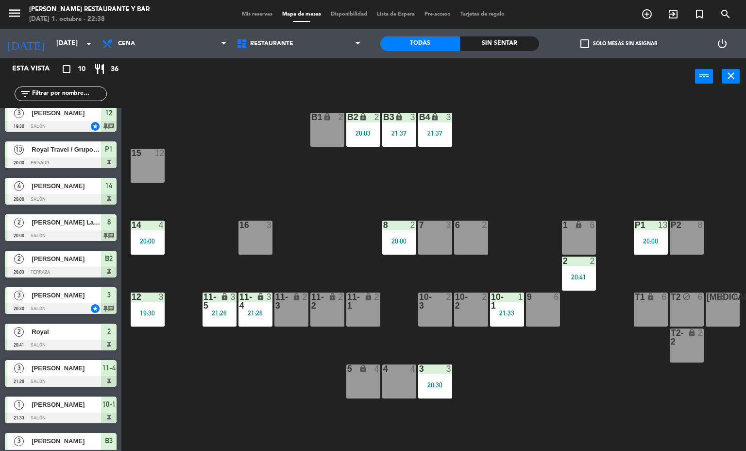
click at [258, 307] on div "lock" at bounding box center [255, 300] width 16 height 17
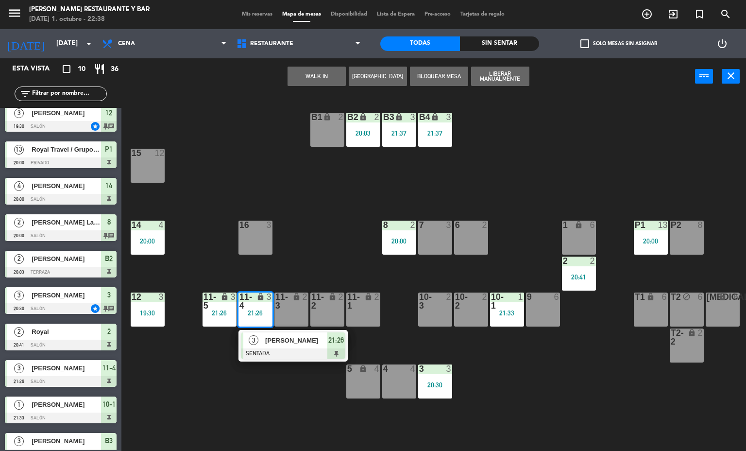
click at [293, 342] on span "[PERSON_NAME]" at bounding box center [296, 340] width 62 height 10
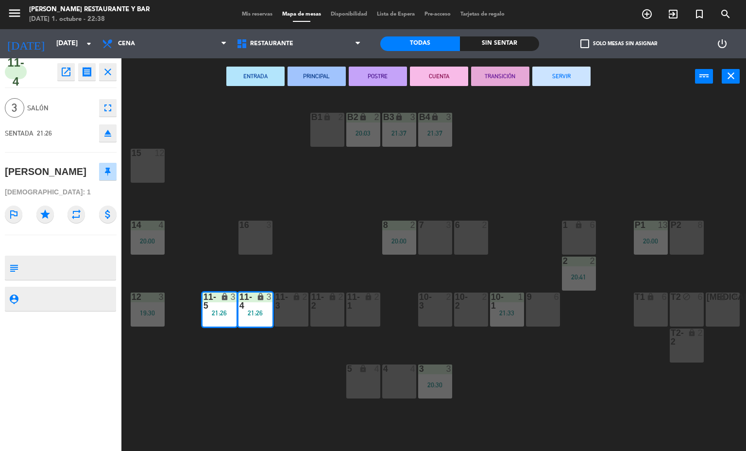
click at [564, 79] on button "SERVIR" at bounding box center [561, 76] width 58 height 19
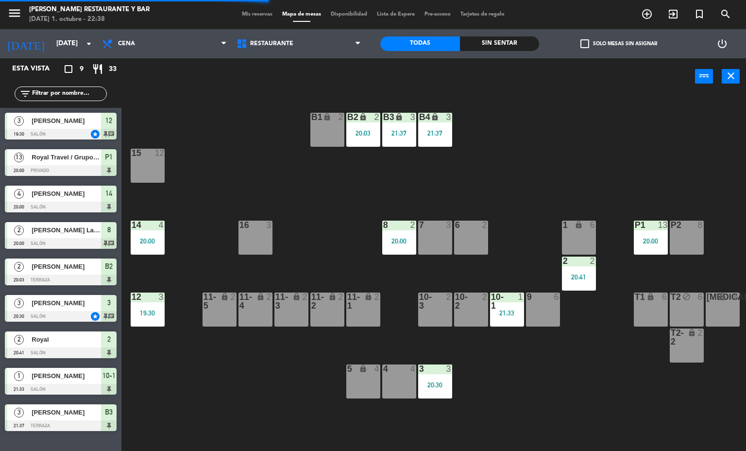
scroll to position [0, 0]
click at [503, 306] on div at bounding box center [507, 300] width 16 height 17
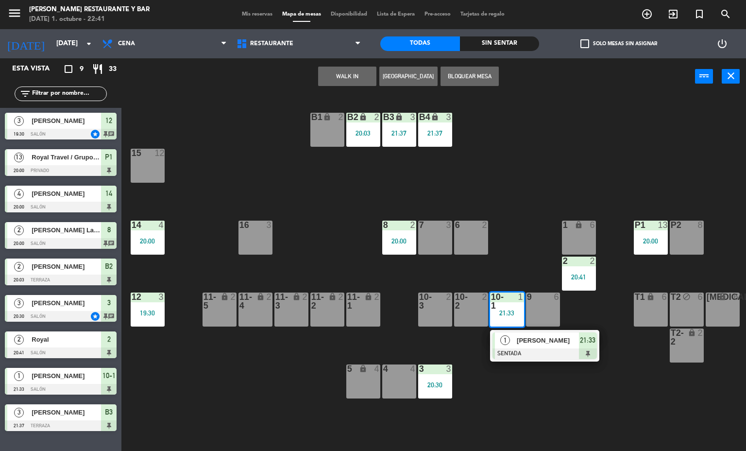
click at [517, 342] on span "[PERSON_NAME]" at bounding box center [548, 340] width 62 height 10
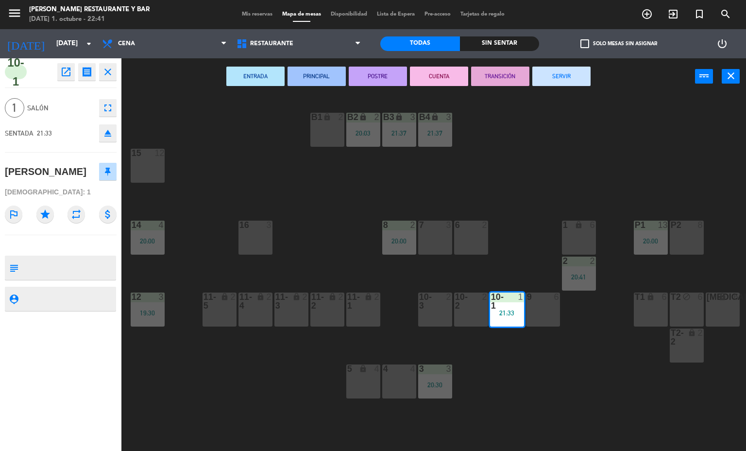
click at [561, 76] on button "SERVIR" at bounding box center [561, 76] width 58 height 19
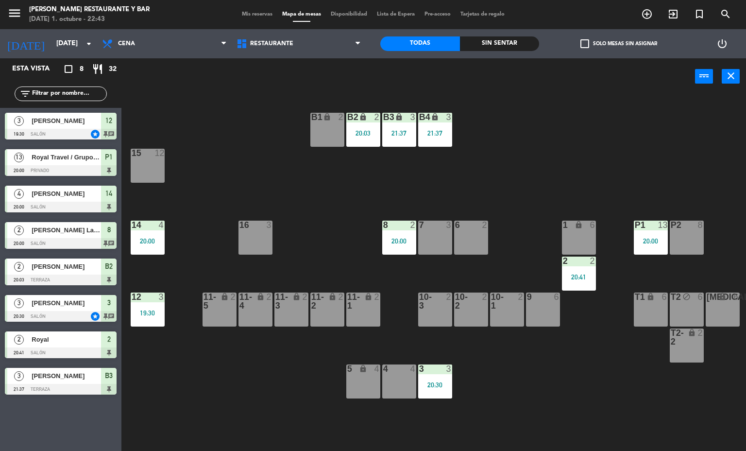
click at [309, 15] on span "Mapa de mesas" at bounding box center [301, 14] width 49 height 5
click at [651, 234] on div "P1 13 20:00" at bounding box center [651, 237] width 34 height 34
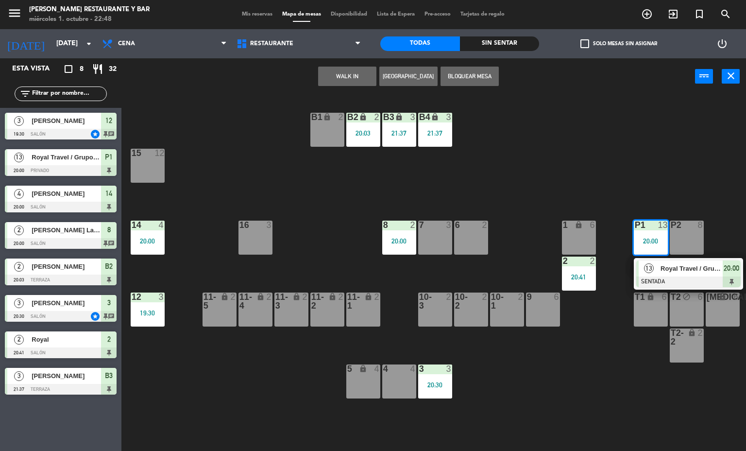
click at [669, 273] on span "Royal Travel / Grupo Colombia" at bounding box center [691, 268] width 62 height 10
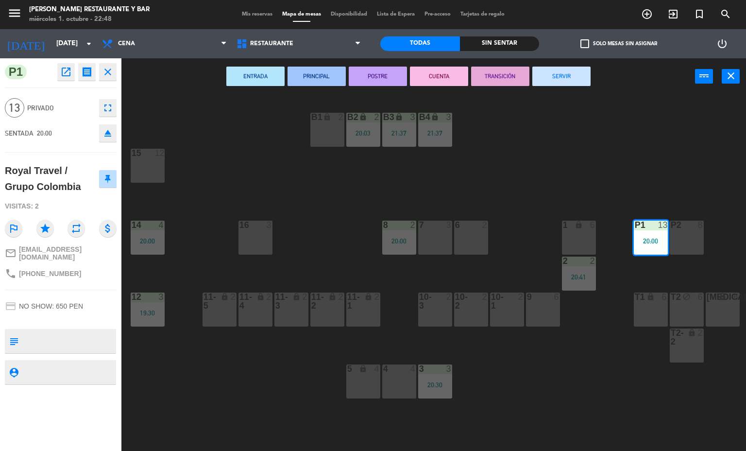
click at [569, 73] on button "SERVIR" at bounding box center [561, 76] width 58 height 19
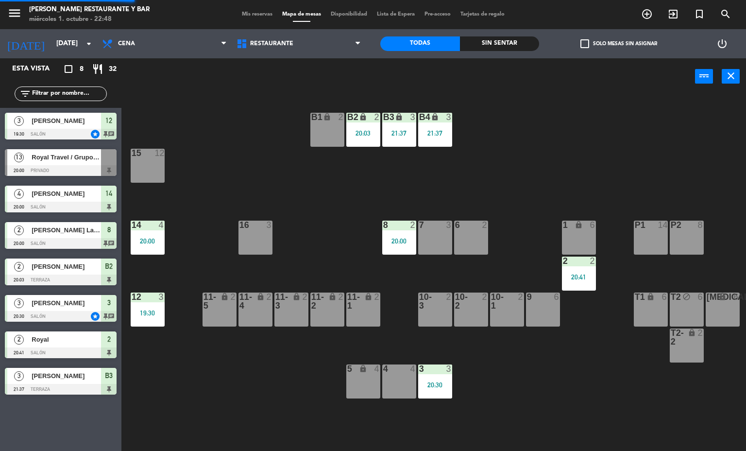
click at [576, 275] on div "20:41" at bounding box center [579, 276] width 34 height 7
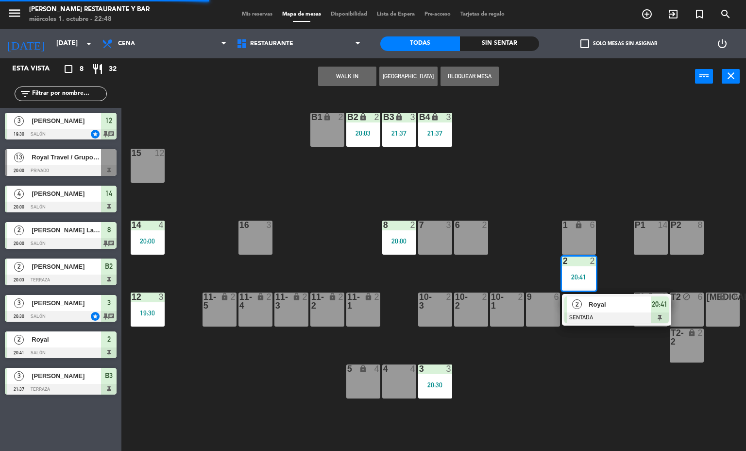
click at [585, 306] on div "2" at bounding box center [577, 304] width 21 height 16
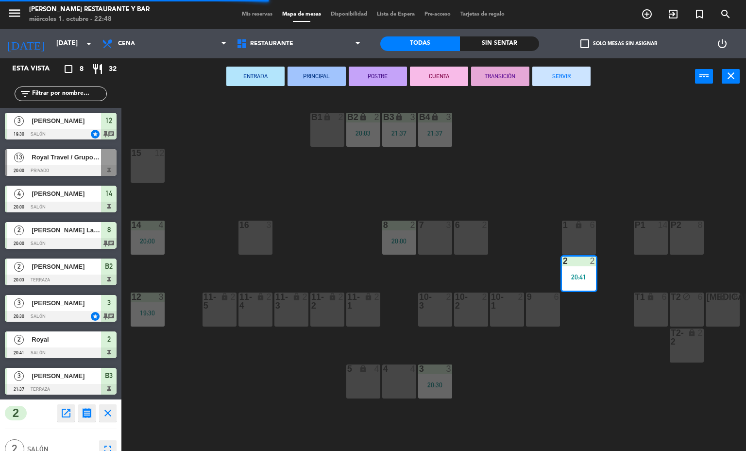
click at [567, 76] on button "SERVIR" at bounding box center [561, 76] width 58 height 19
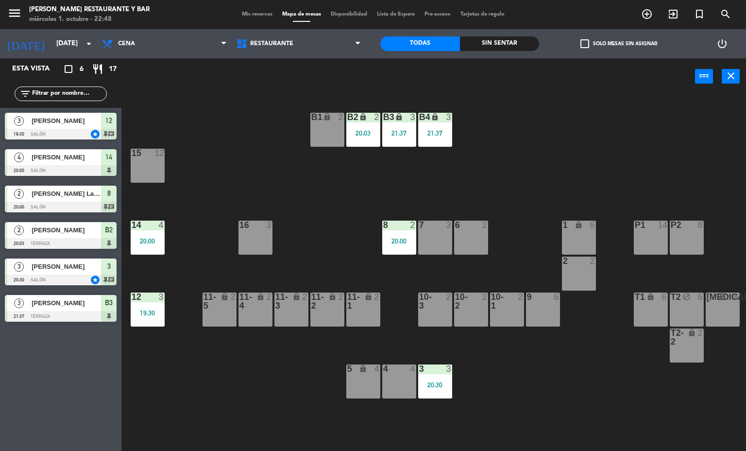
click at [285, 382] on div "B1 lock 2 B2 lock 2 20:03 B3 lock 3 21:37 B4 lock 3 21:37 15 12 14 4 20:00 8 2 …" at bounding box center [437, 273] width 617 height 356
click at [449, 368] on div "3" at bounding box center [449, 368] width 6 height 9
click at [304, 394] on div "B1 lock 2 B2 lock 2 20:03 B3 lock 3 21:37 B4 lock 3 21:37 15 12 14 4 20:00 8 2 …" at bounding box center [437, 273] width 617 height 356
click at [257, 15] on span "Mis reservas" at bounding box center [257, 14] width 40 height 5
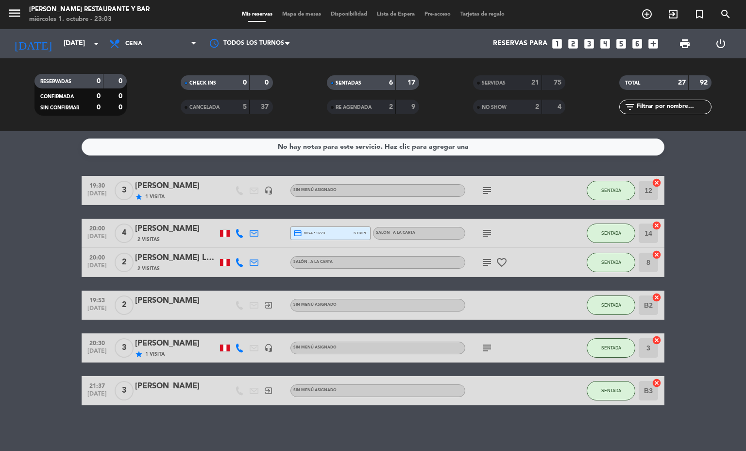
click at [285, 15] on span "Mapa de mesas" at bounding box center [301, 14] width 49 height 5
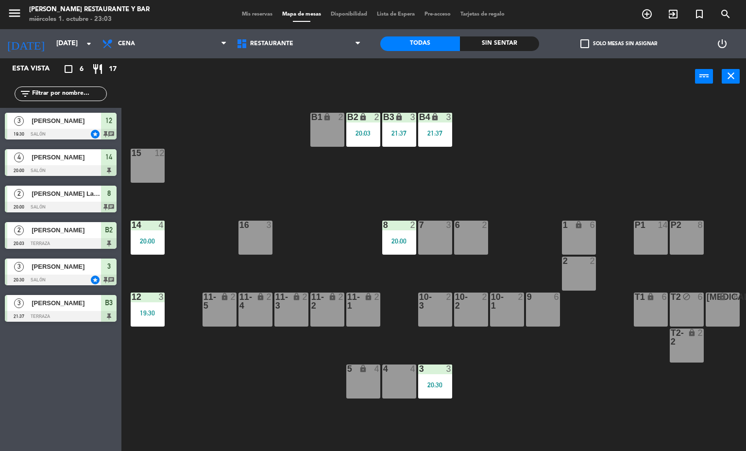
click at [363, 117] on icon "lock" at bounding box center [363, 117] width 8 height 8
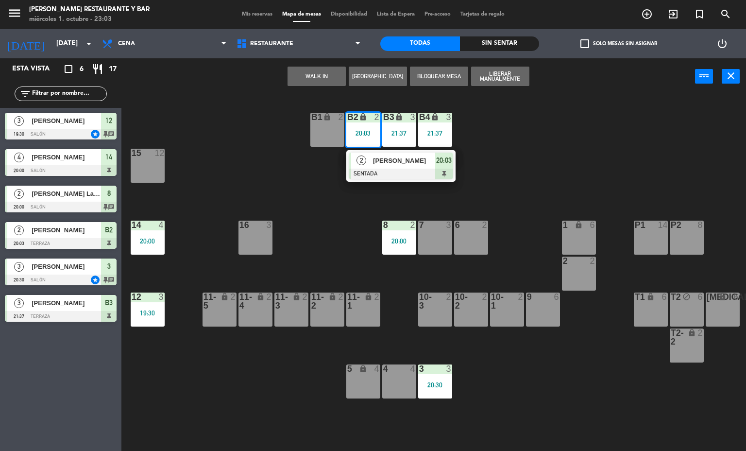
click at [414, 175] on div at bounding box center [401, 173] width 104 height 11
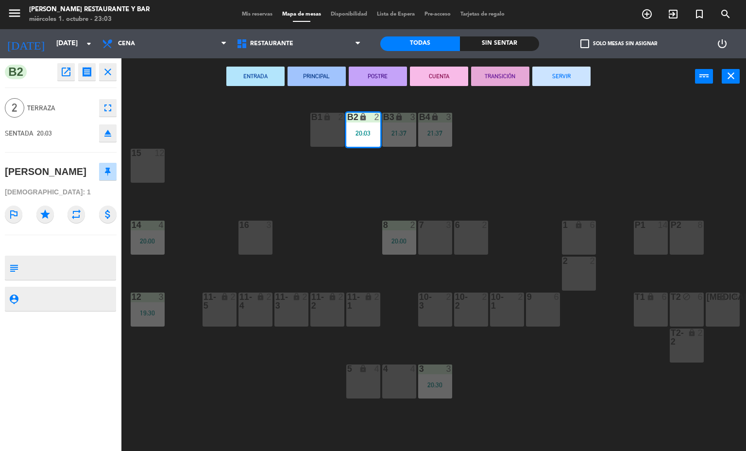
click at [561, 76] on button "SERVIR" at bounding box center [561, 76] width 58 height 19
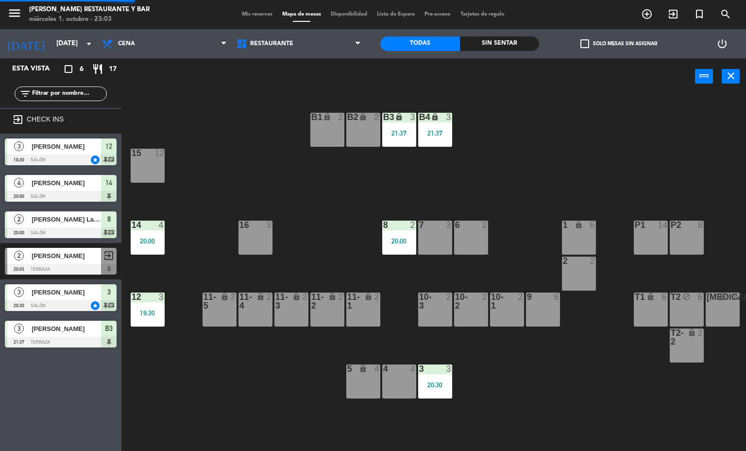
click at [394, 127] on div "B3 lock 3 21:37" at bounding box center [399, 130] width 34 height 34
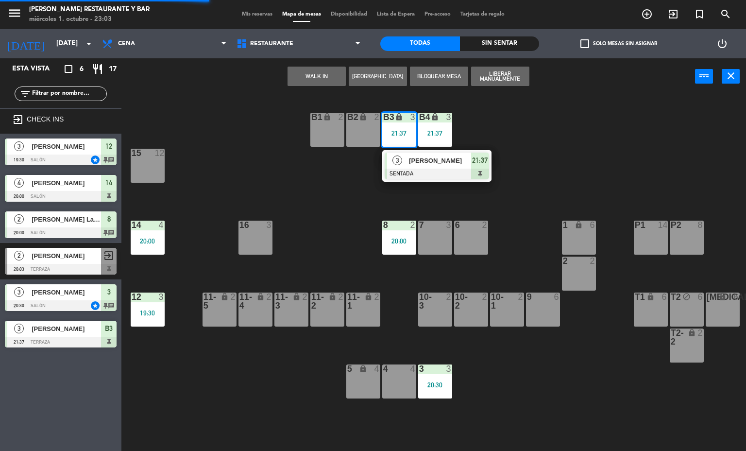
click at [433, 176] on div at bounding box center [436, 173] width 104 height 11
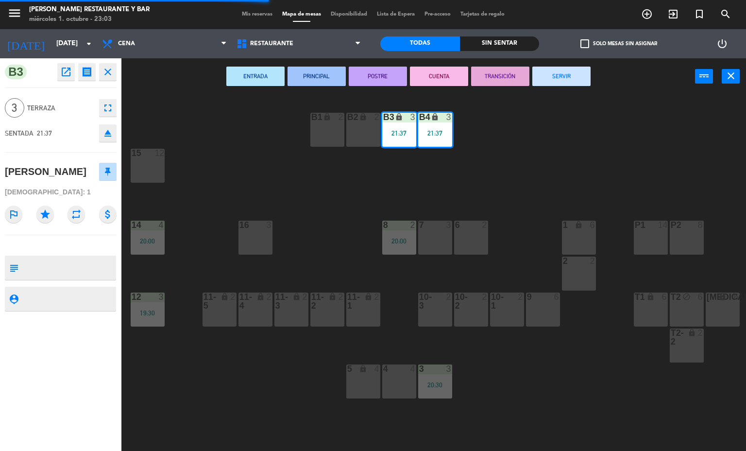
click at [560, 73] on button "SERVIR" at bounding box center [561, 76] width 58 height 19
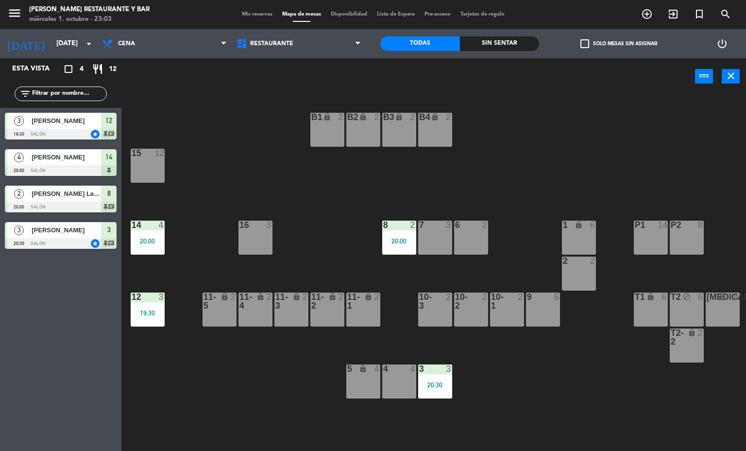
click at [398, 234] on div "8 2 20:00" at bounding box center [399, 237] width 34 height 34
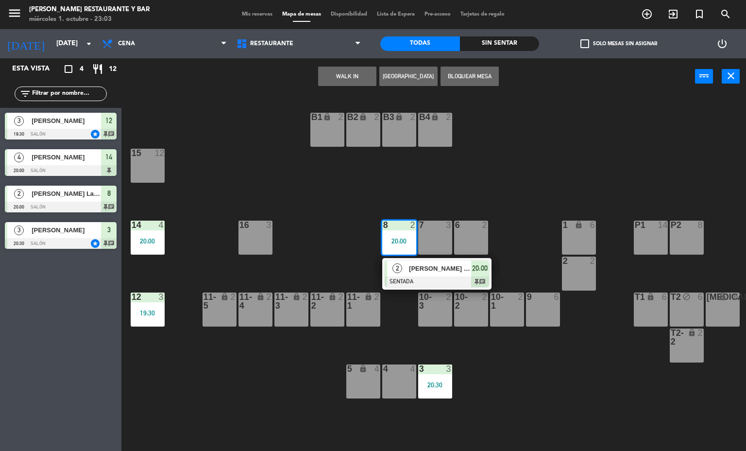
click at [305, 401] on div "B1 lock 2 B2 lock 2 B3 lock 2 B4 lock 2 15 12 14 4 20:00 8 2 20:00 2 [PERSON_NA…" at bounding box center [437, 273] width 617 height 356
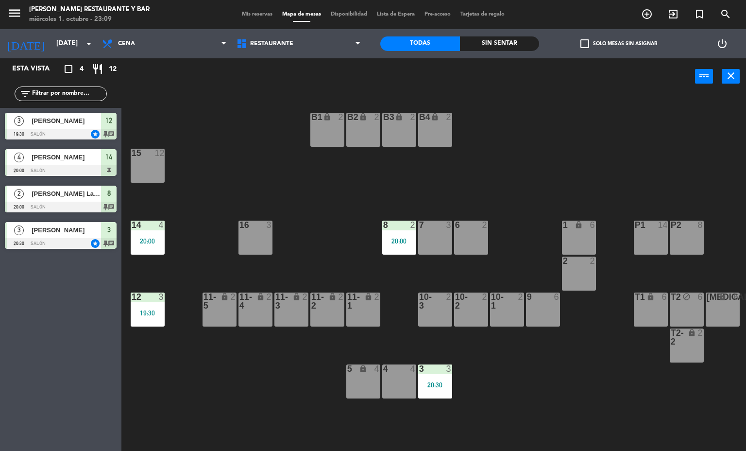
click at [146, 296] on div at bounding box center [147, 296] width 16 height 9
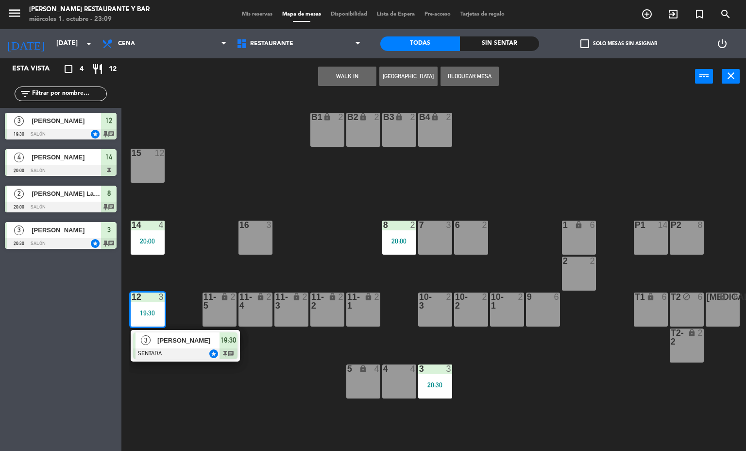
click at [181, 337] on span "[PERSON_NAME]" at bounding box center [188, 340] width 62 height 10
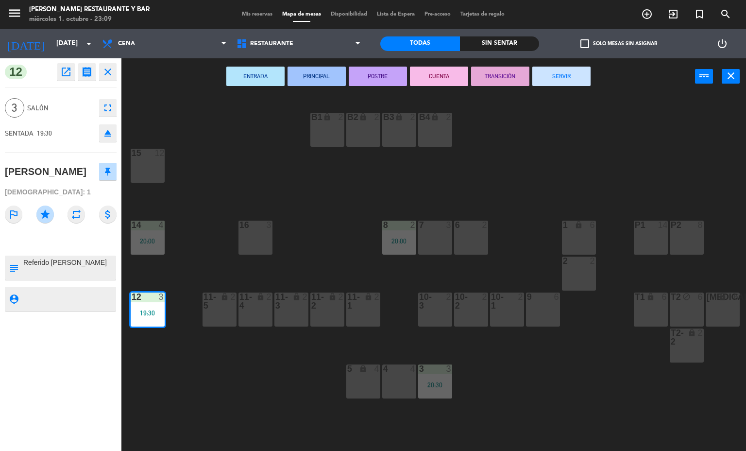
click at [565, 76] on button "SERVIR" at bounding box center [561, 76] width 58 height 19
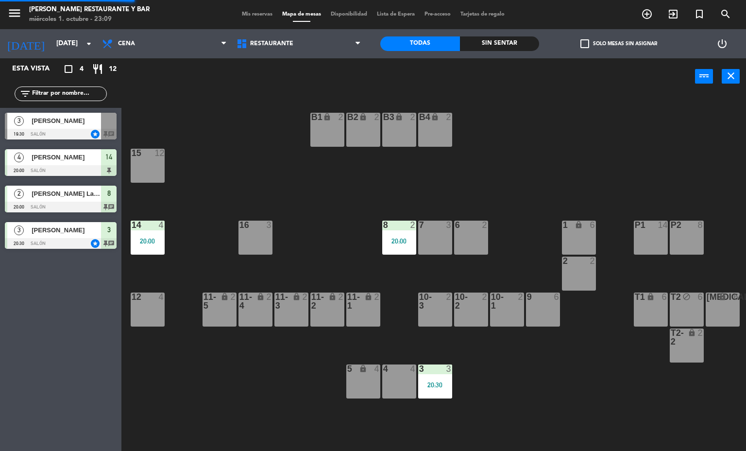
click at [397, 239] on div "20:00" at bounding box center [399, 240] width 34 height 7
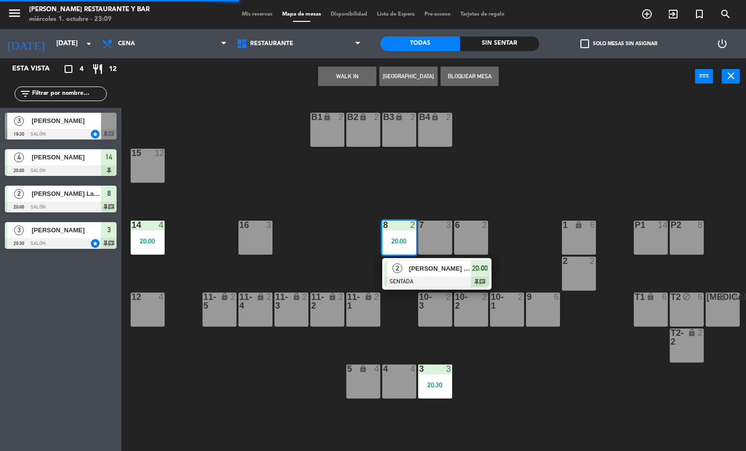
click at [443, 275] on div "[PERSON_NAME] La Puente V" at bounding box center [439, 268] width 63 height 16
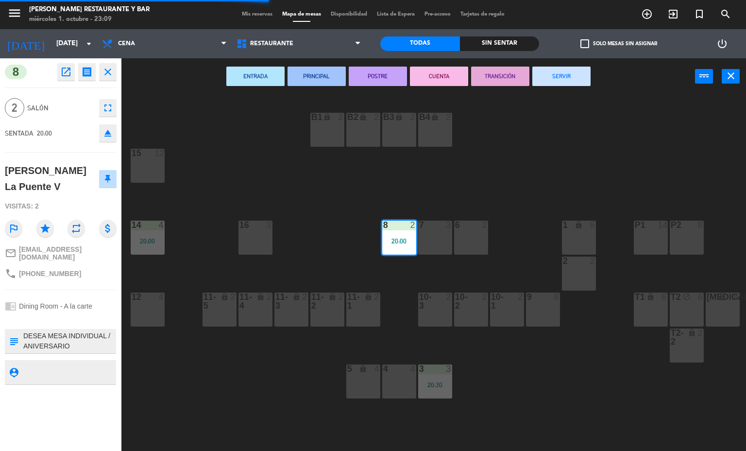
click at [561, 76] on button "SERVIR" at bounding box center [561, 76] width 58 height 19
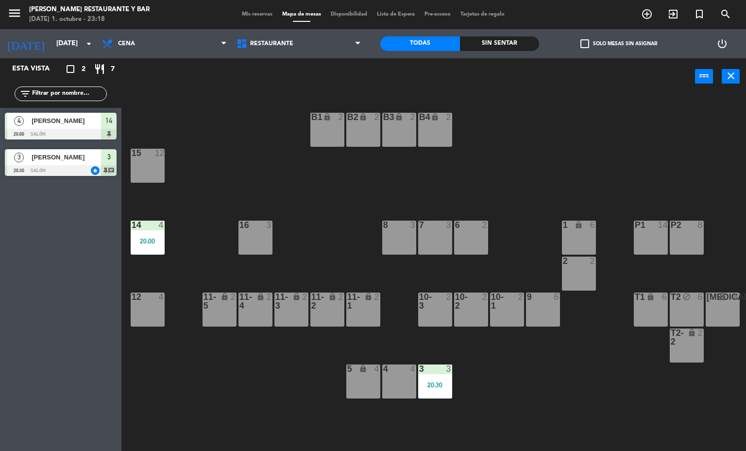
click at [146, 239] on div "20:00" at bounding box center [148, 240] width 34 height 7
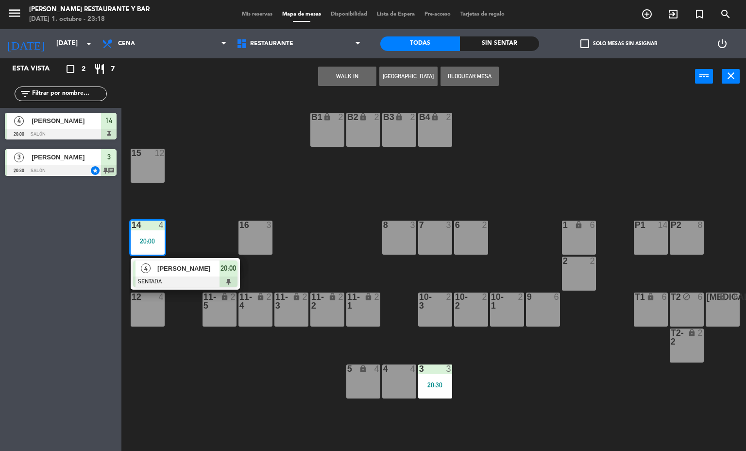
click at [181, 284] on div at bounding box center [185, 281] width 104 height 11
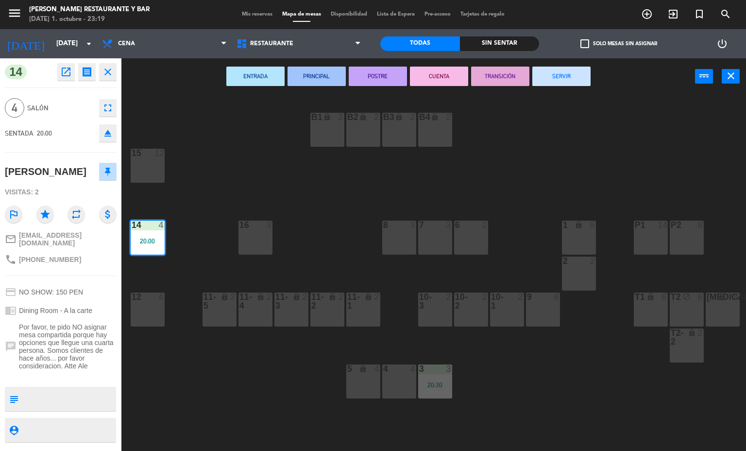
click at [566, 79] on button "SERVIR" at bounding box center [561, 76] width 58 height 19
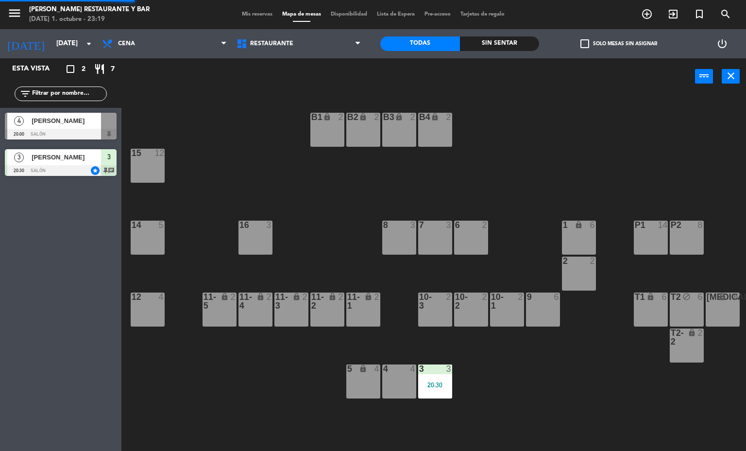
click at [434, 382] on div "20:30" at bounding box center [435, 384] width 34 height 7
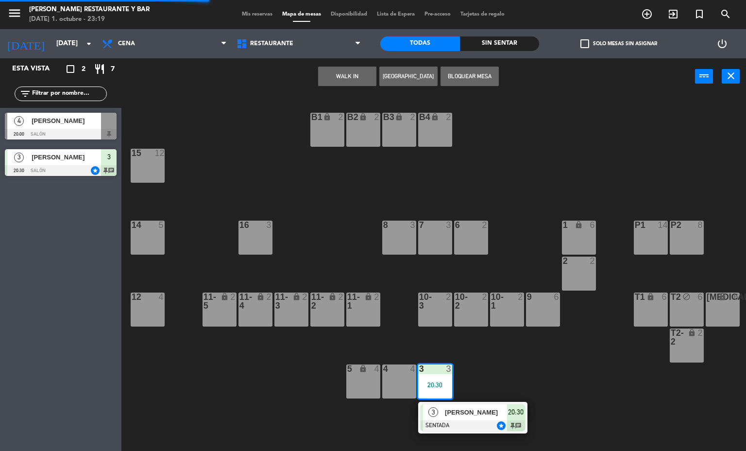
click at [476, 402] on div "3 [PERSON_NAME] SENTADA star 20:30 chat" at bounding box center [472, 417] width 109 height 32
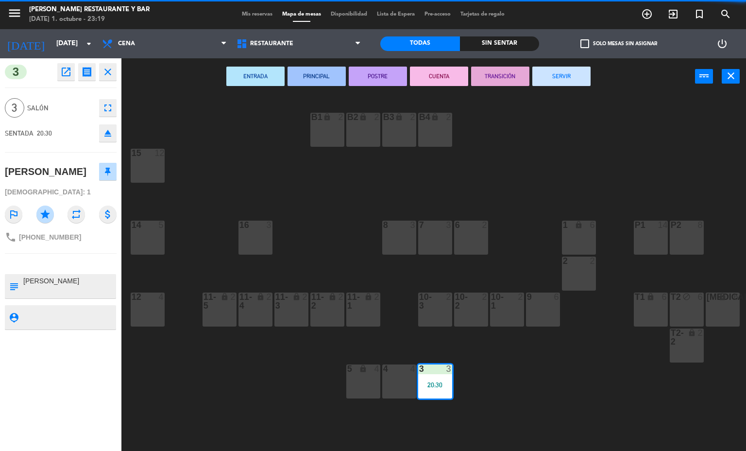
click at [564, 76] on button "SERVIR" at bounding box center [561, 76] width 58 height 19
